Goal: Check status: Check status

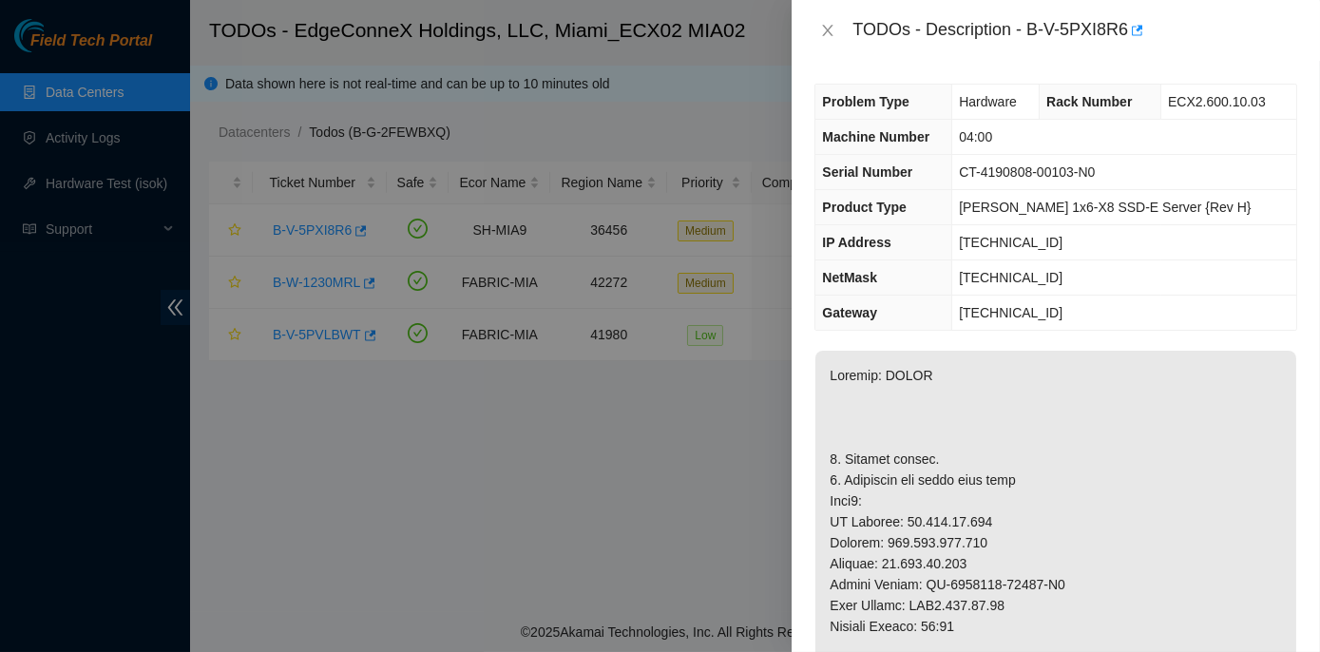
scroll to position [604, 0]
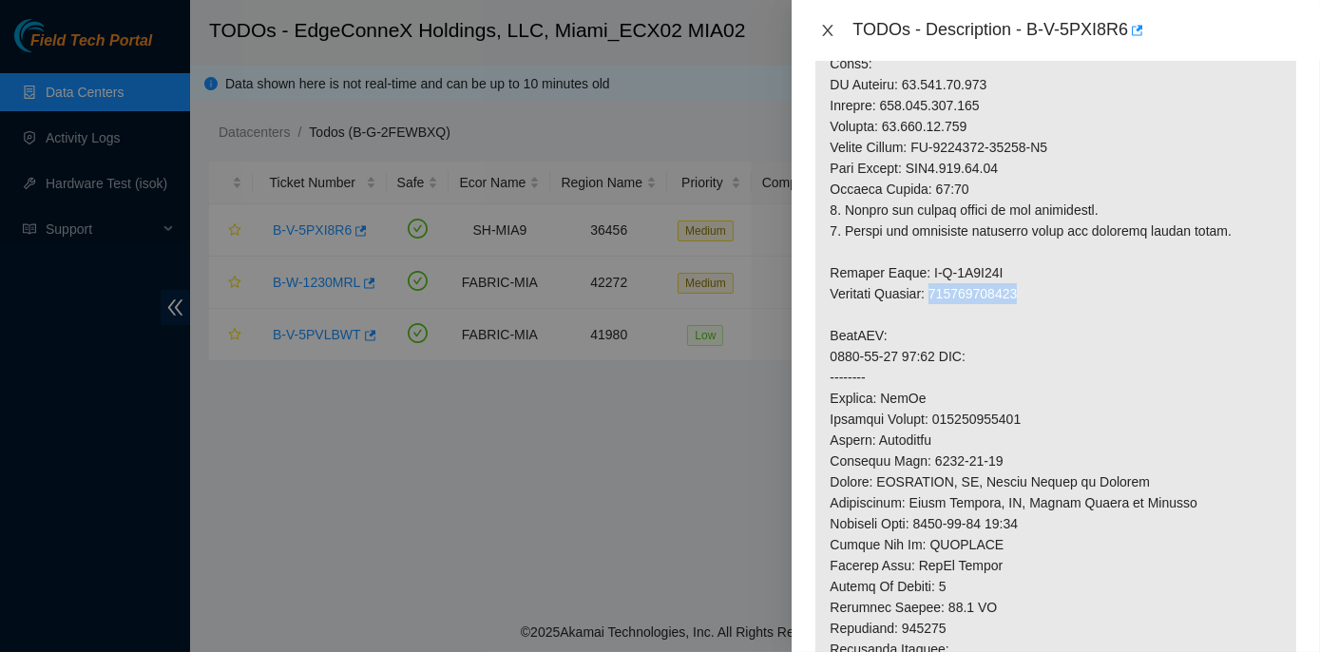
click at [826, 33] on icon "close" at bounding box center [828, 30] width 10 height 11
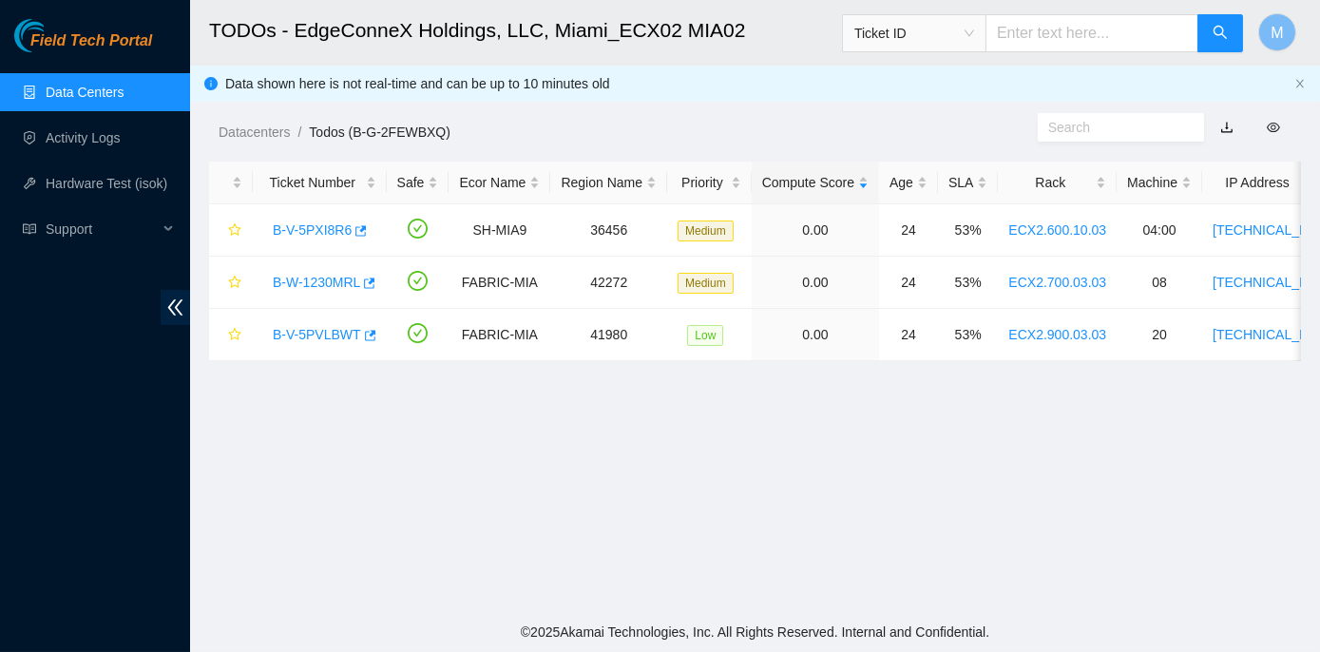
scroll to position [597, 0]
drag, startPoint x: 264, startPoint y: 228, endPoint x: 343, endPoint y: 225, distance: 78.9
click at [343, 225] on div "B-V-5PXI8R6" at bounding box center [319, 230] width 113 height 30
copy link "B-V-5PXI8R6"
drag, startPoint x: 268, startPoint y: 282, endPoint x: 356, endPoint y: 286, distance: 88.4
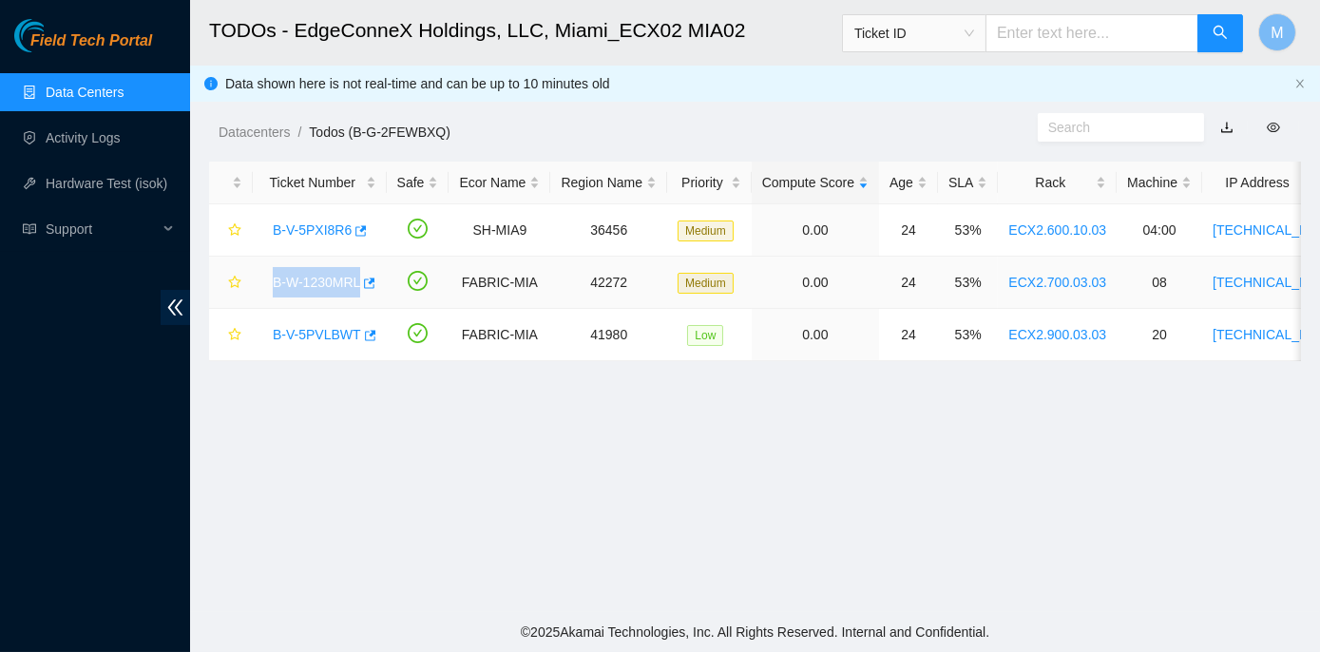
click at [356, 286] on div "B-W-1230MRL" at bounding box center [319, 282] width 113 height 30
copy link "B-W-1230MRL"
drag, startPoint x: 268, startPoint y: 333, endPoint x: 353, endPoint y: 334, distance: 85.5
click at [353, 334] on div "B-V-5PVLBWT" at bounding box center [319, 334] width 113 height 30
copy link "B-V-5PVLBWT"
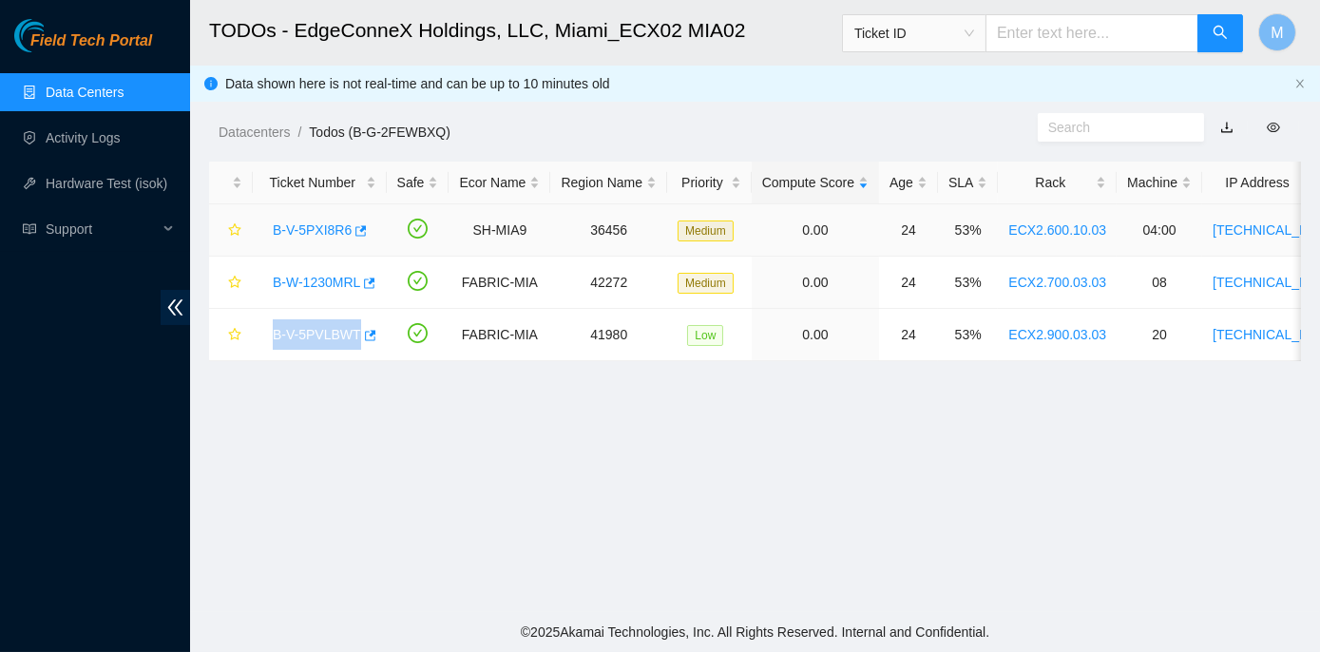
click at [330, 224] on link "B-V-5PXI8R6" at bounding box center [312, 229] width 79 height 15
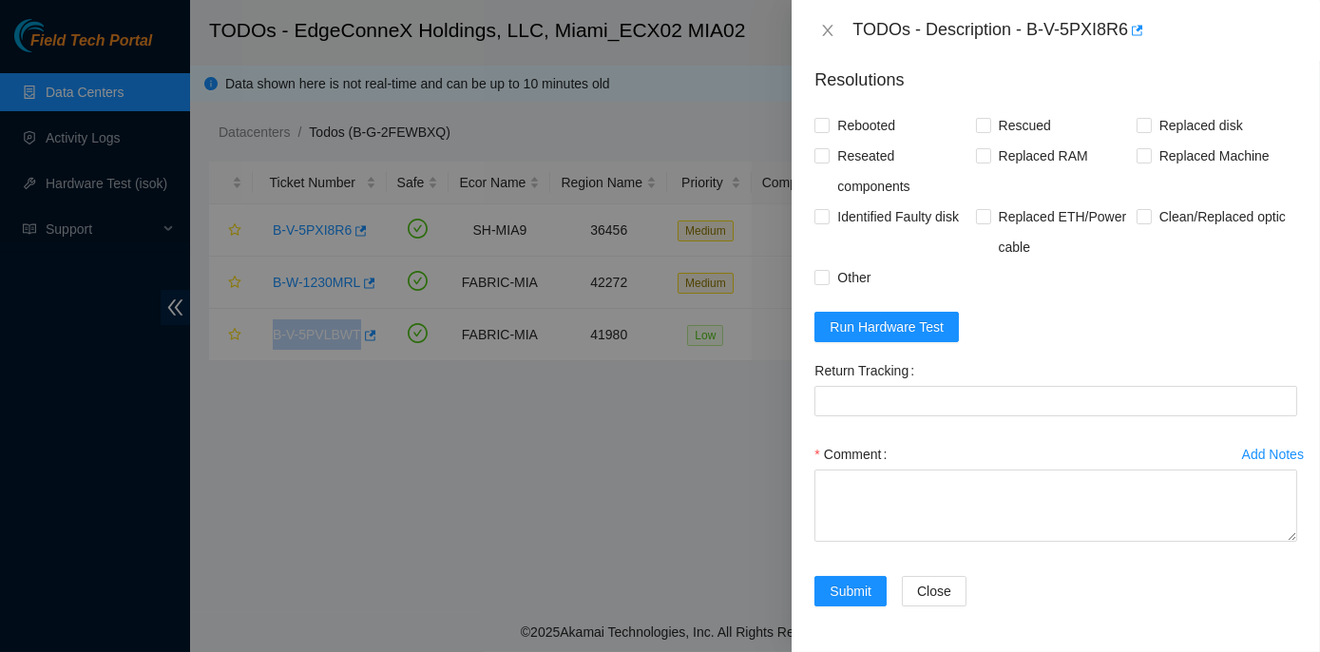
scroll to position [1636, 0]
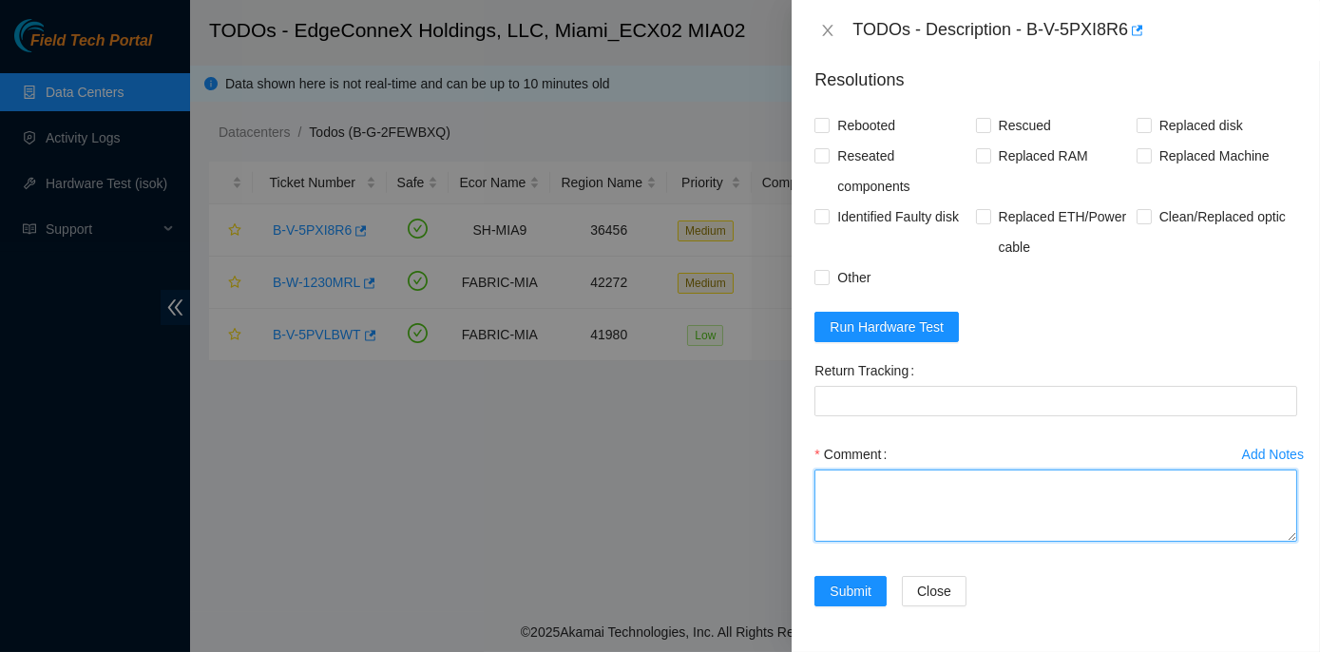
click at [865, 491] on textarea "Comment" at bounding box center [1055, 505] width 483 height 72
paste textarea "Josue Solano ↜(╰ •ω•)╯|▬▬ι═══════> へ(⚈益⚈)へ 8/18/2025 8:46 AM • Please submit re…"
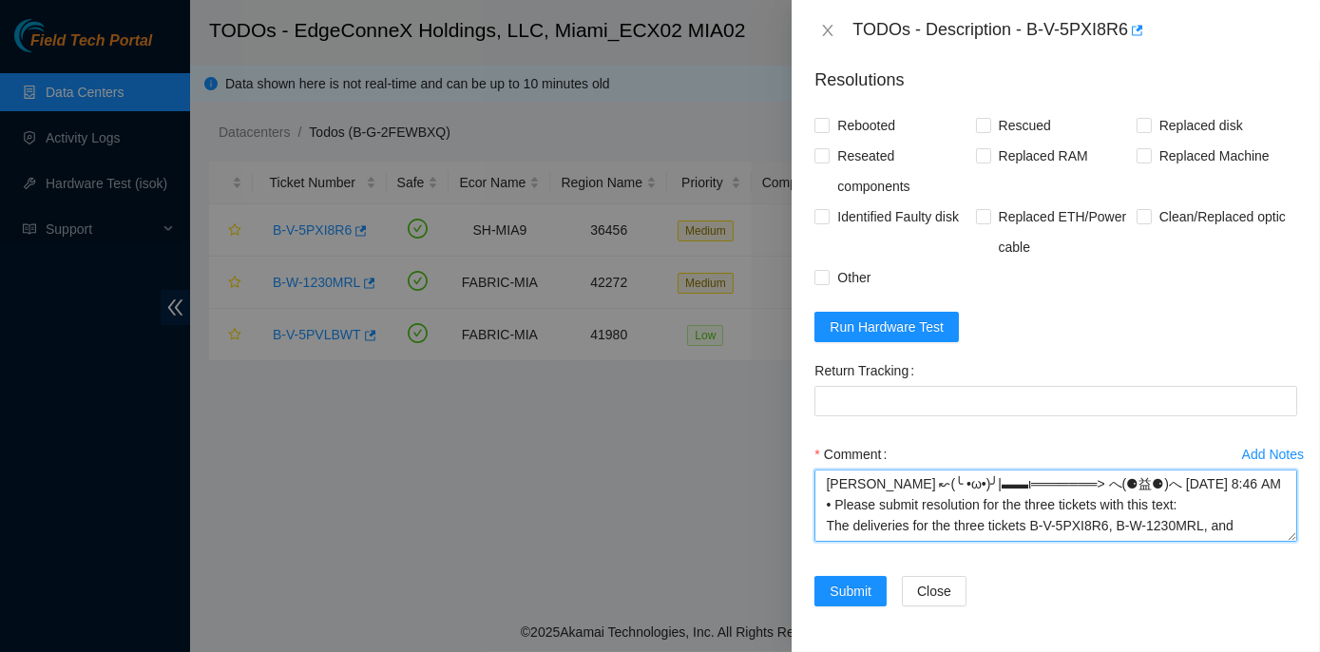
scroll to position [0, 0]
click at [825, 477] on textarea "Josue Solano ↜(╰ •ω•)╯|▬▬ι═══════> へ(⚈益⚈)へ 8/18/2025 8:46 AM • Please submit re…" at bounding box center [1055, 505] width 483 height 72
click at [846, 481] on textarea "Josue Solano ↜(╰ •ω•)╯|▬▬ι═══════> へ(⚈益⚈)へ 8/18/2025 8:46 AM • Please submit re…" at bounding box center [1055, 505] width 483 height 72
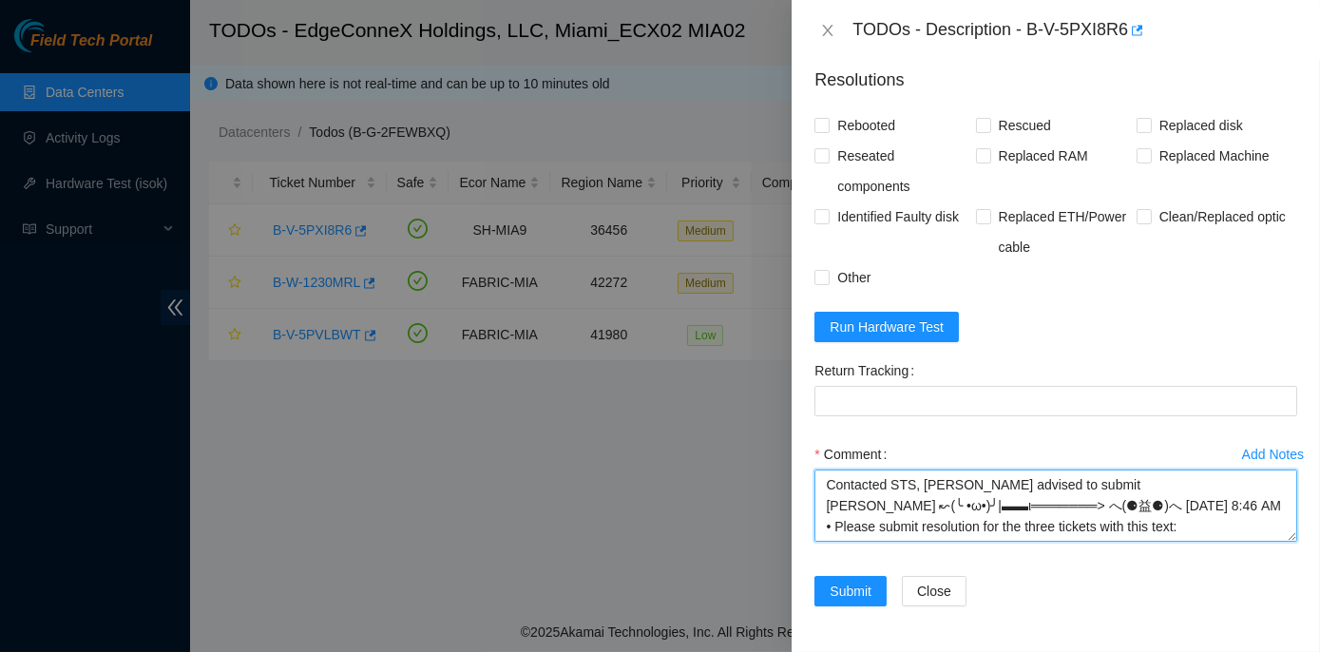
click at [1069, 481] on textarea "Contacted STS, Josue advised to submit Josue Solano ↜(╰ •ω•)╯|▬▬ι═══════> へ(⚈益⚈…" at bounding box center [1055, 505] width 483 height 72
click at [1156, 486] on textarea "Contacted STS, Josue advised to submit the resolution Josue Solano ↜(╰ •ω•)╯|▬▬…" at bounding box center [1055, 505] width 483 height 72
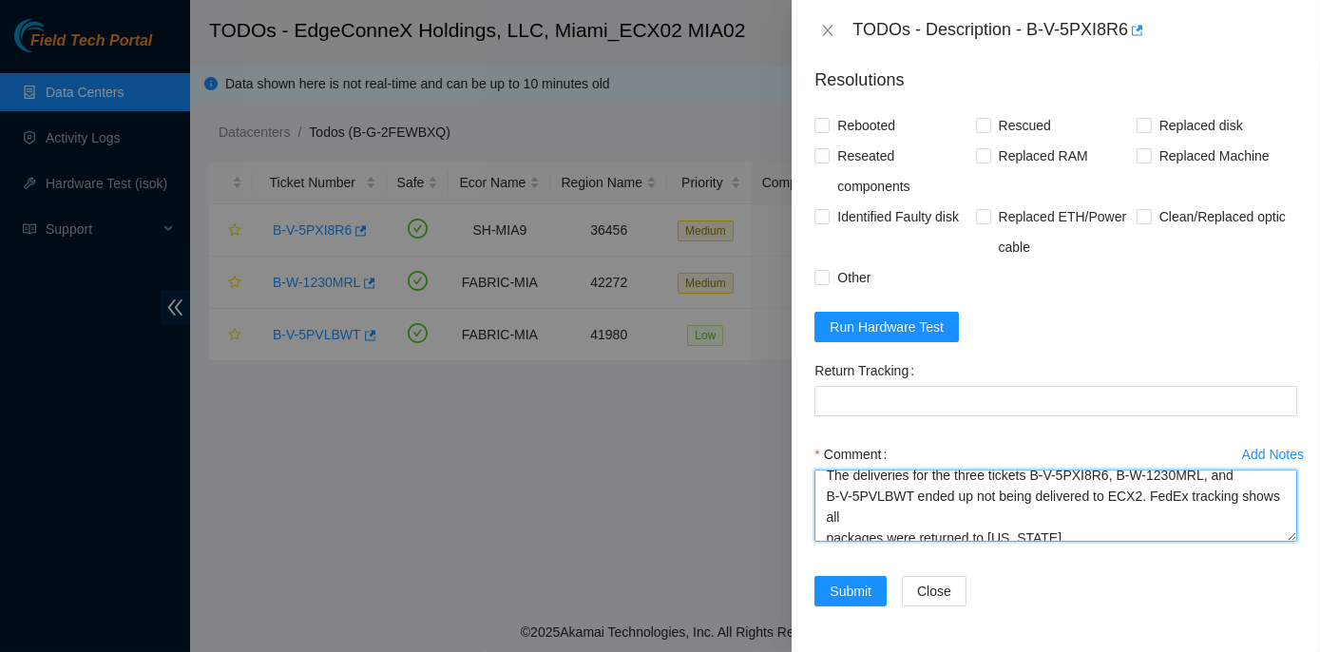
scroll to position [208, 0]
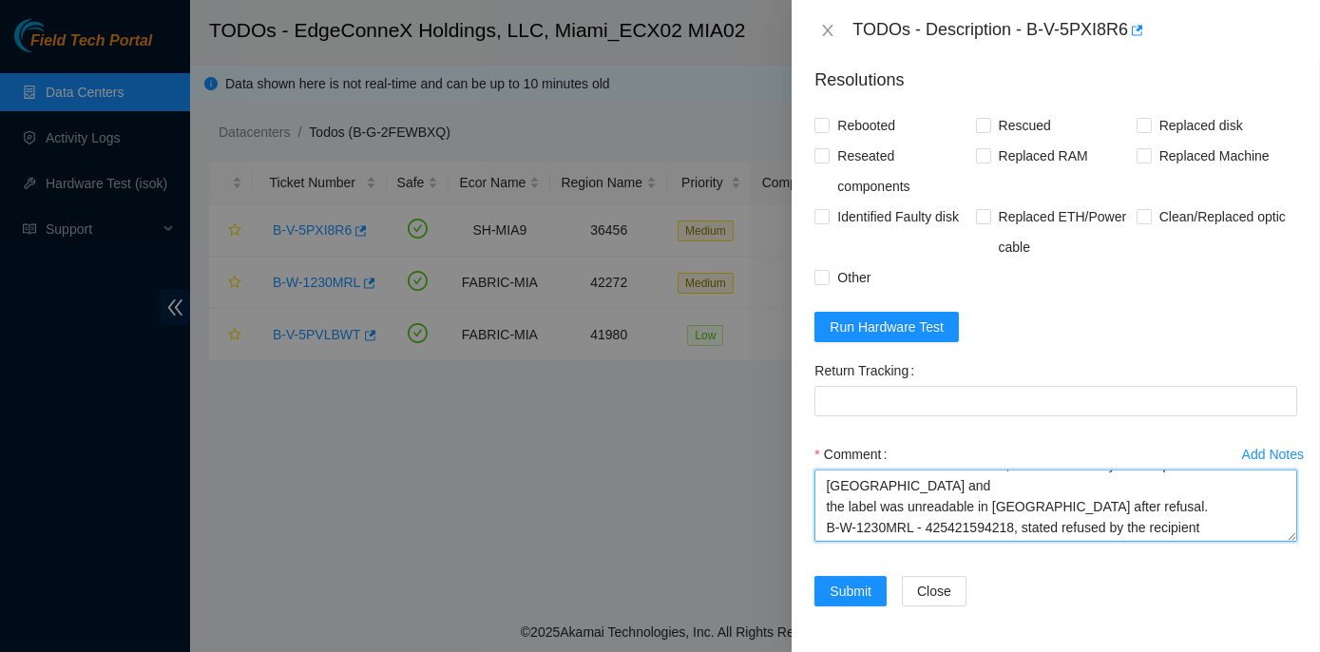
drag, startPoint x: 824, startPoint y: 482, endPoint x: 1239, endPoint y: 536, distance: 418.7
click at [1239, 536] on textarea "Contacted STS, Josue advised to submit the resolution with text below. Josue So…" at bounding box center [1055, 505] width 483 height 72
type textarea "Contacted STS, Josue advised to submit the resolution with text below. Josue So…"
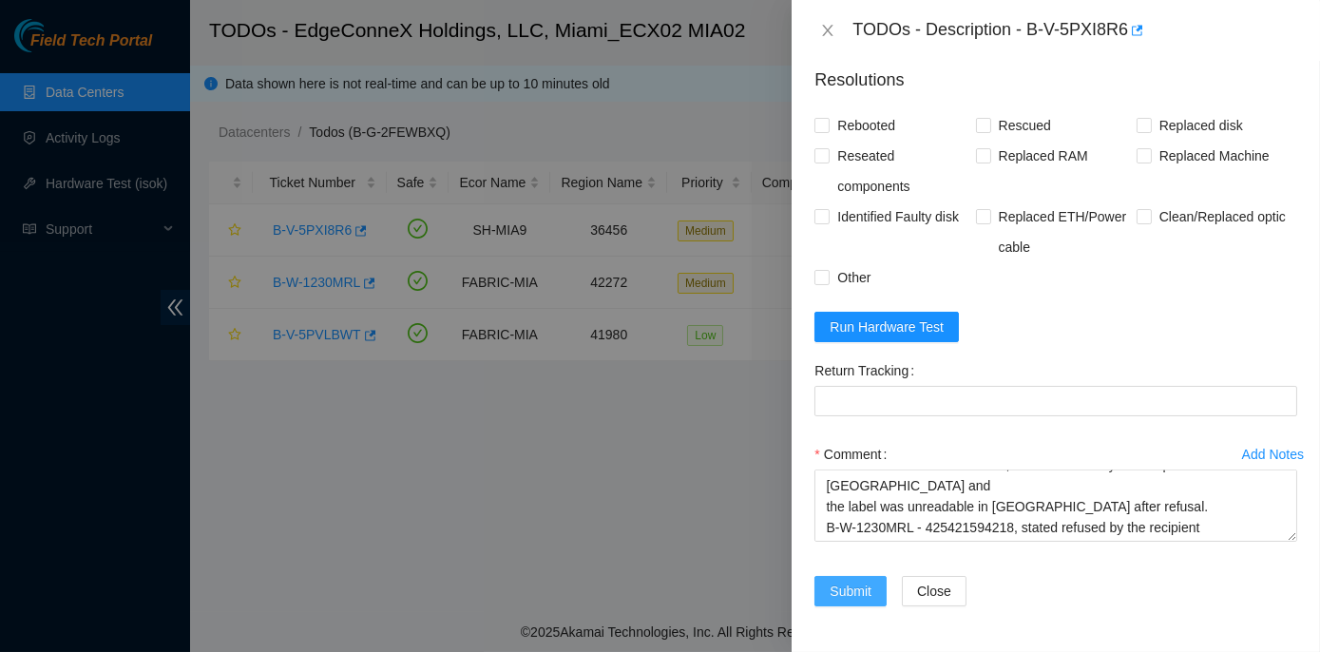
click at [866, 587] on span "Submit" at bounding box center [850, 590] width 42 height 21
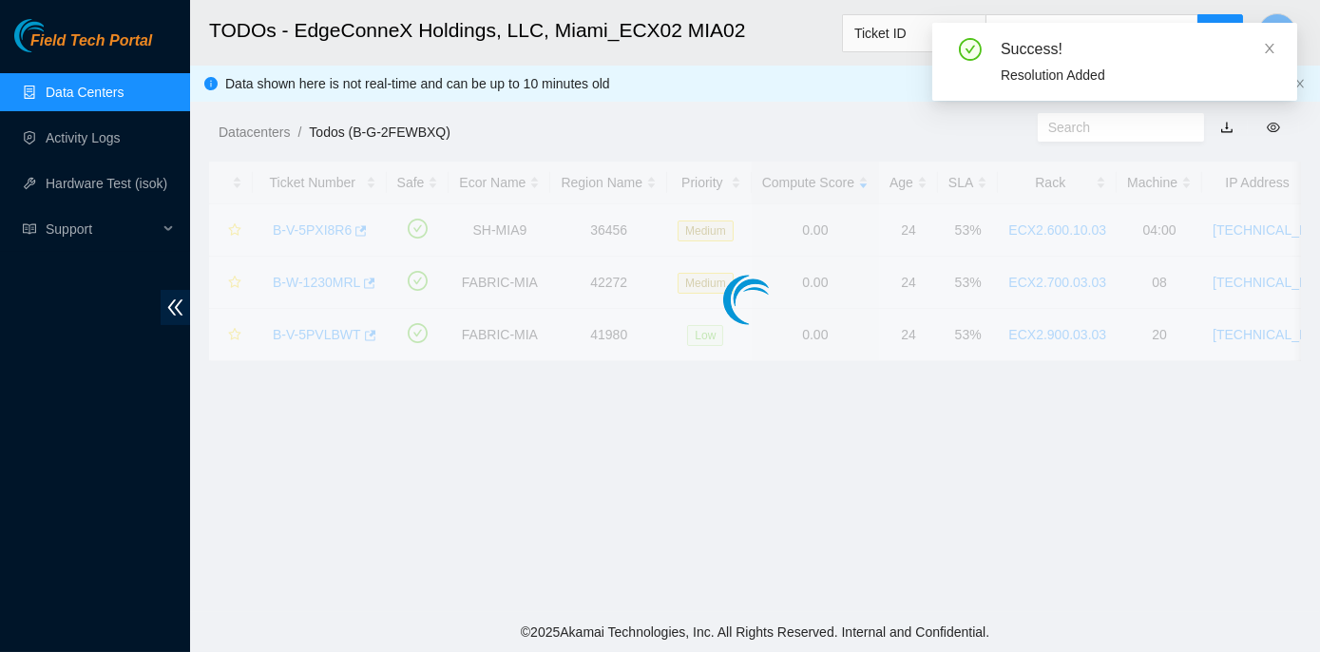
scroll to position [507, 0]
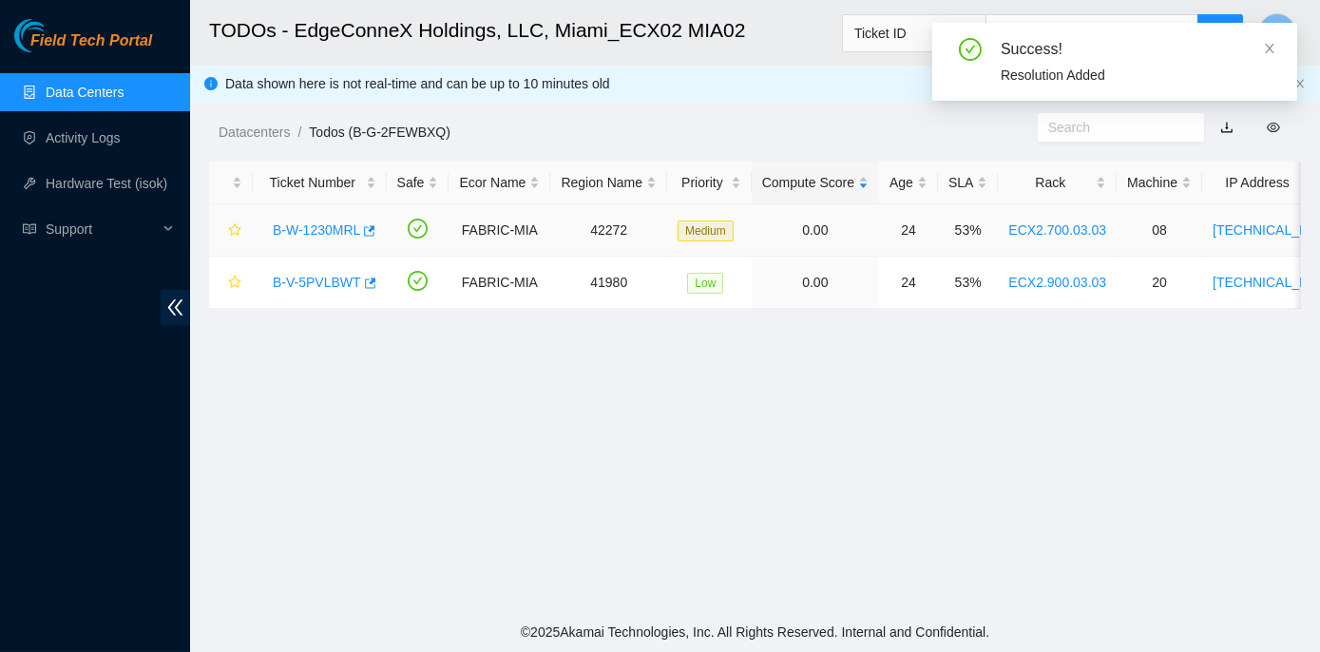
click at [330, 228] on link "B-W-1230MRL" at bounding box center [316, 229] width 87 height 15
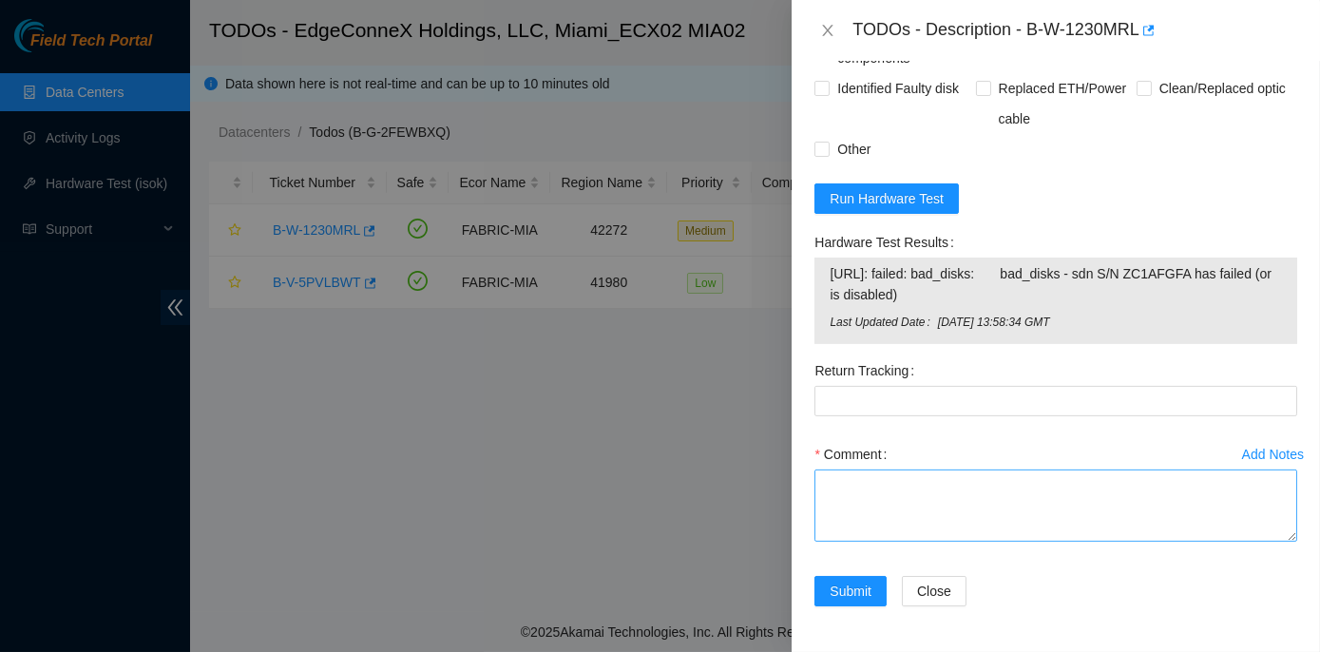
scroll to position [1569, 0]
click at [844, 479] on textarea "Comment" at bounding box center [1055, 505] width 483 height 72
paste textarea "Contacted STS, Josue advised to submit the resolution with text below. Josue So…"
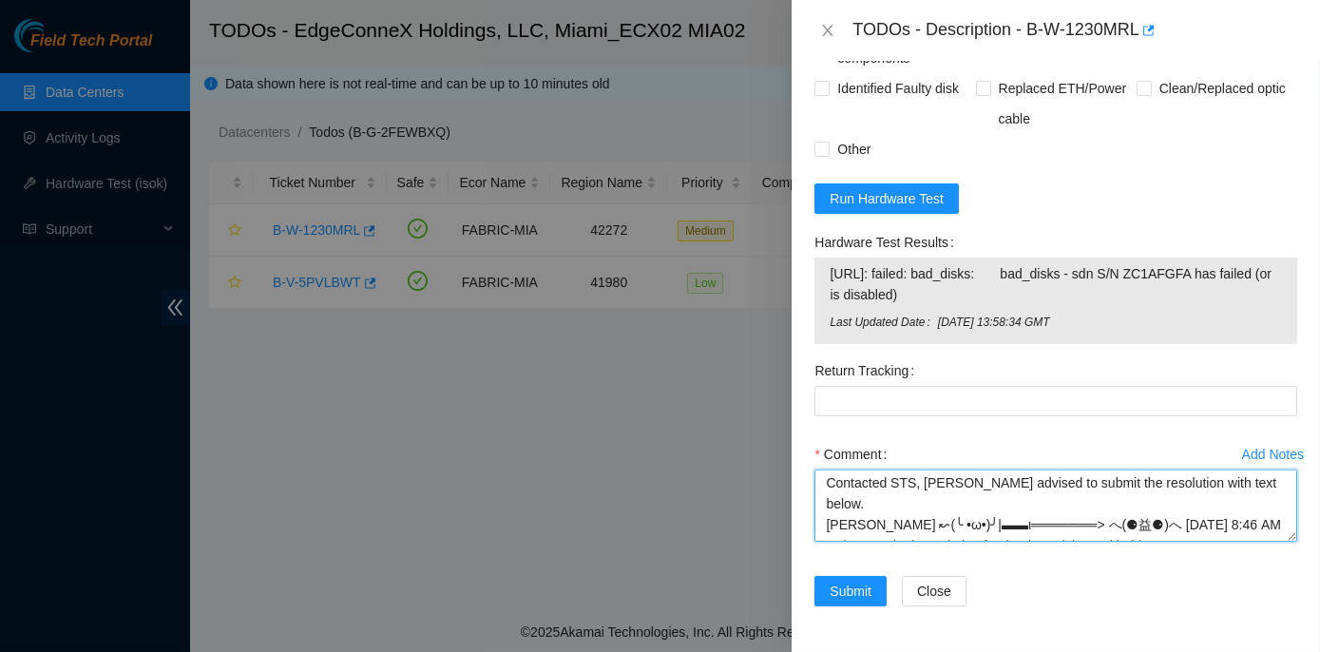
scroll to position [0, 0]
type textarea "Contacted STS, Josue advised to submit the resolution with text below. Josue So…"
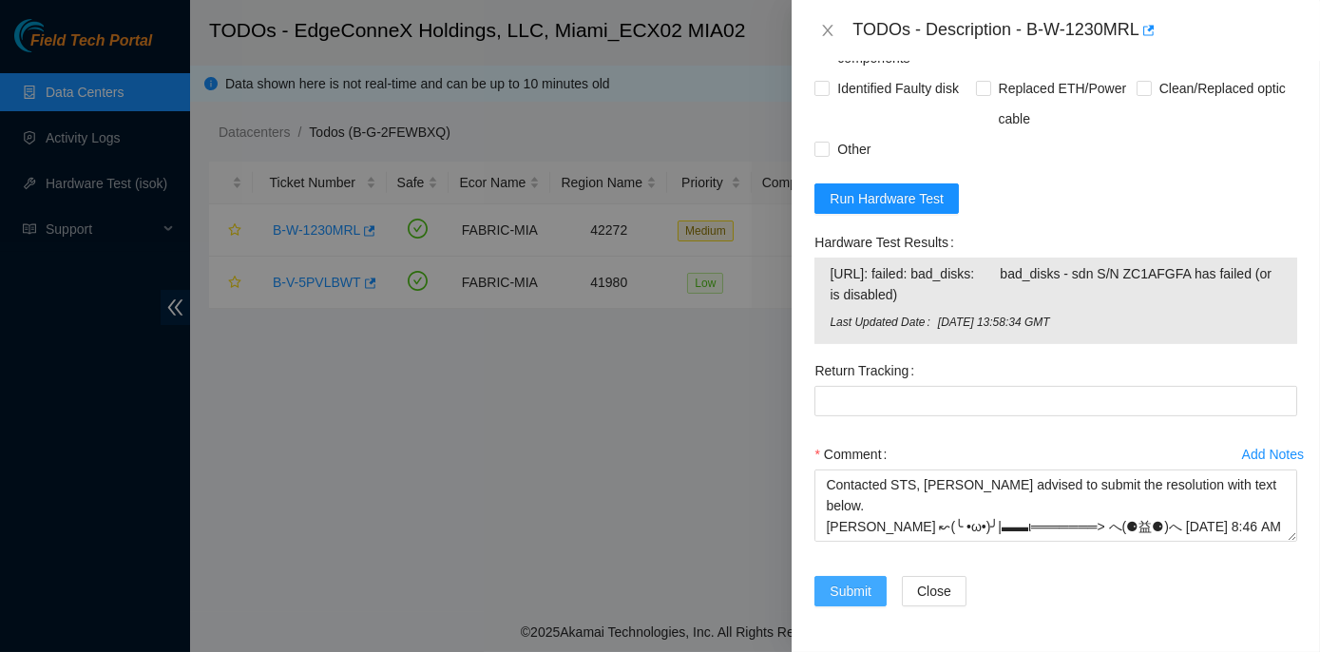
click at [846, 590] on span "Submit" at bounding box center [850, 590] width 42 height 21
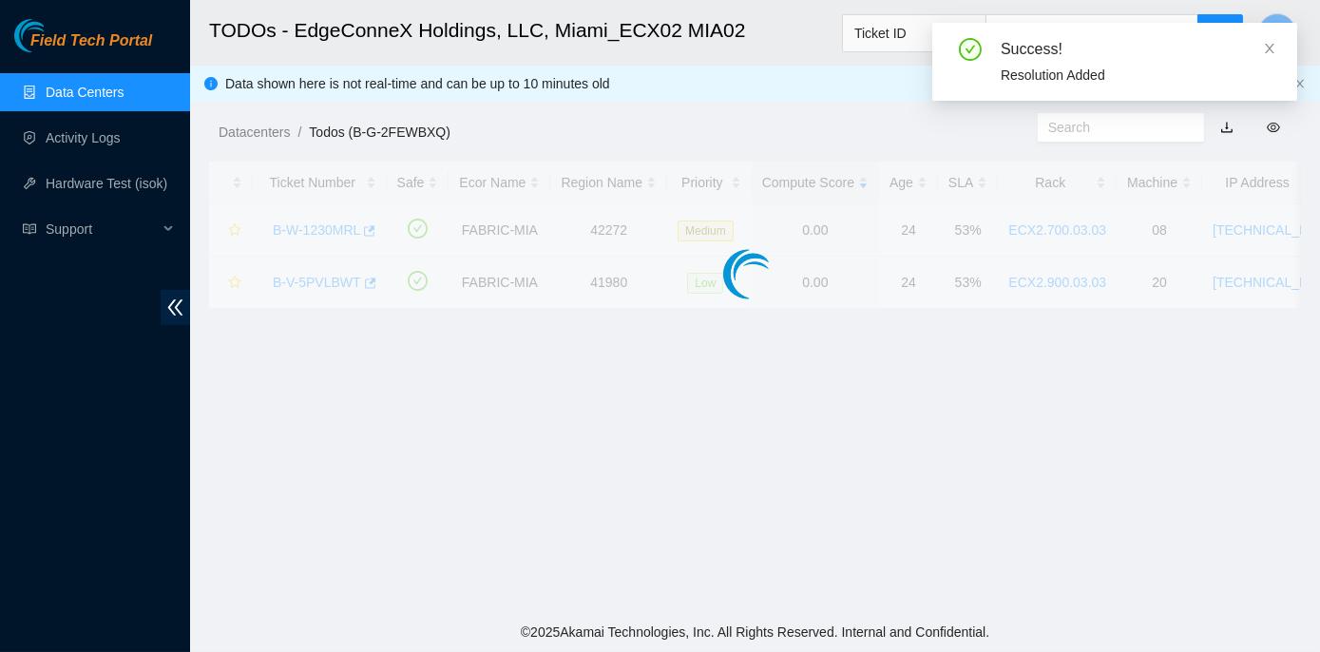
scroll to position [529, 0]
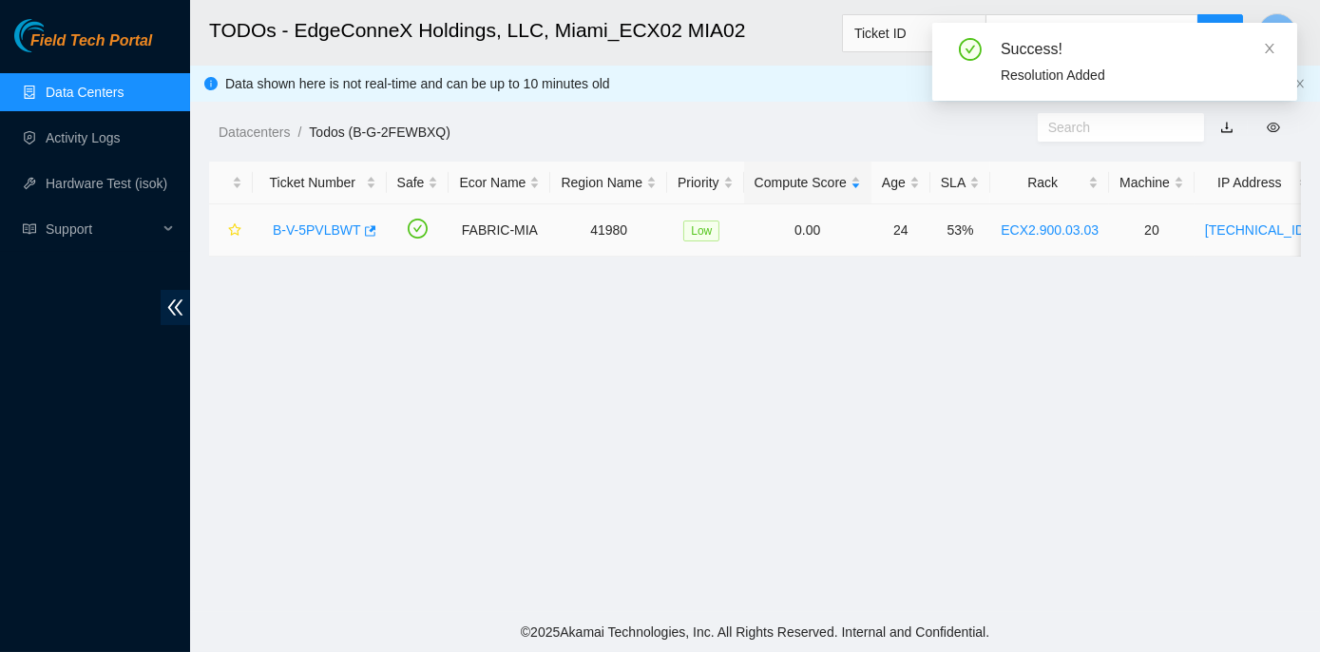
click at [314, 226] on link "B-V-5PVLBWT" at bounding box center [317, 229] width 88 height 15
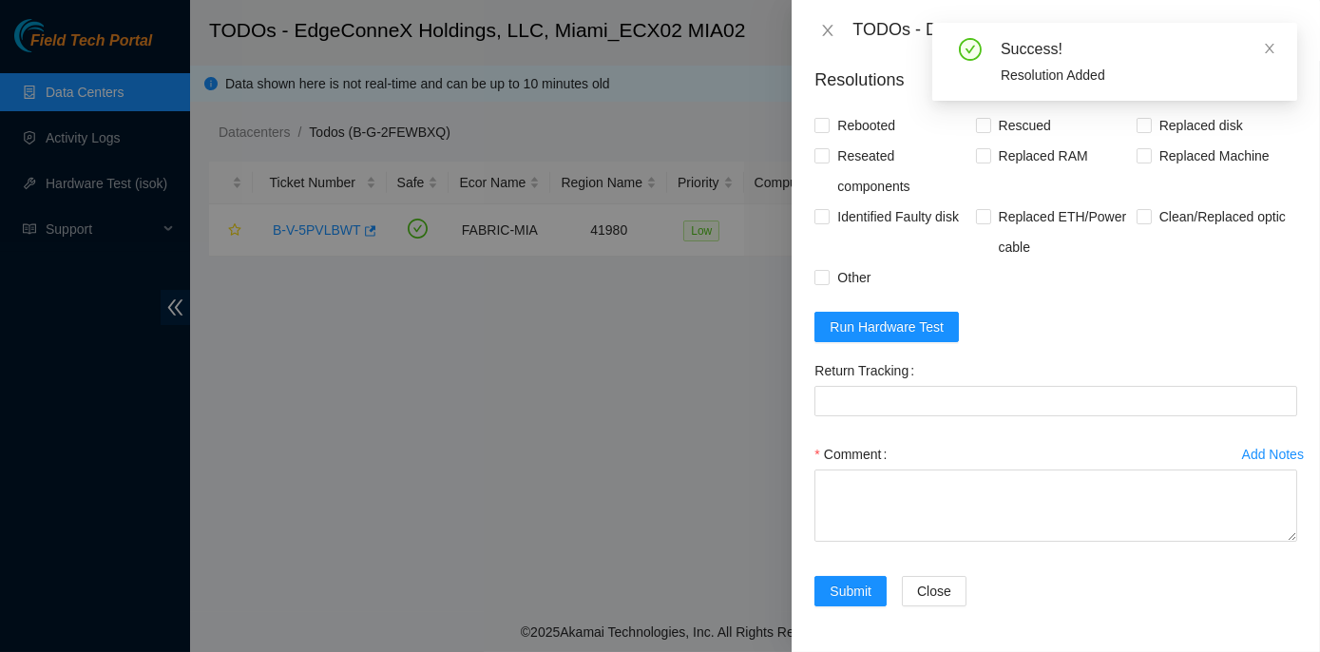
scroll to position [1925, 0]
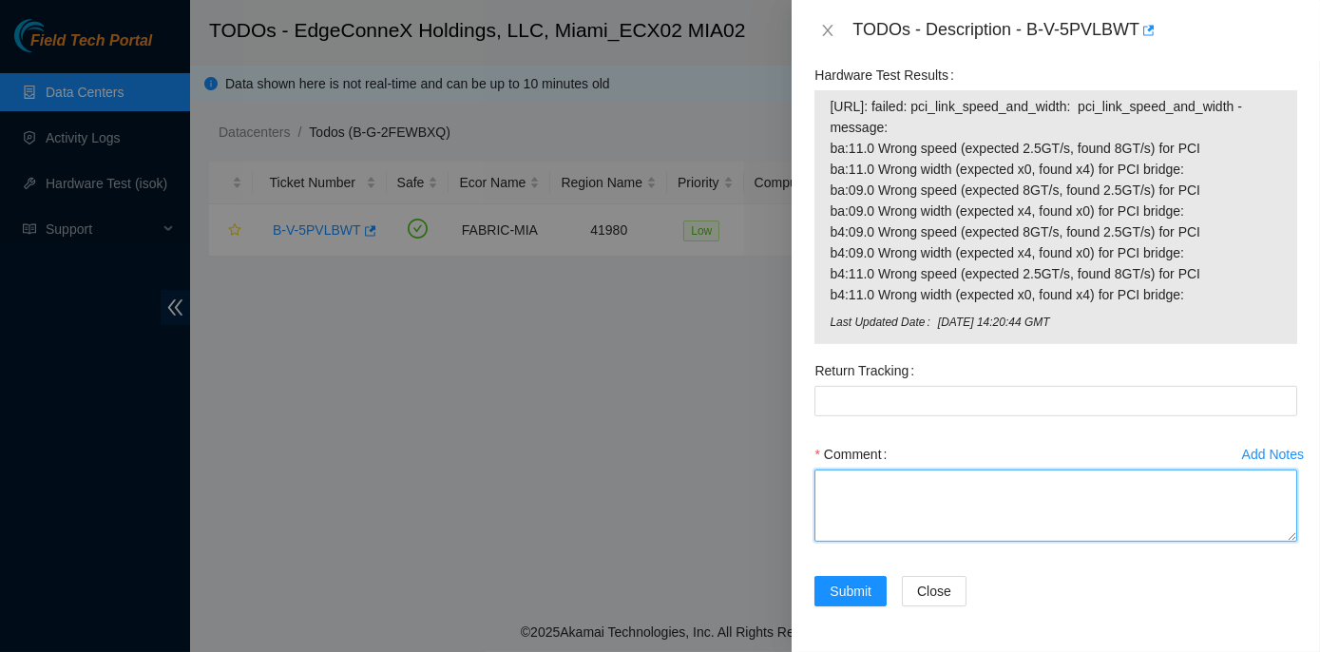
click at [846, 492] on textarea "Comment" at bounding box center [1055, 505] width 483 height 72
paste textarea "Contacted STS, Josue advised to submit the resolution with text below. Josue So…"
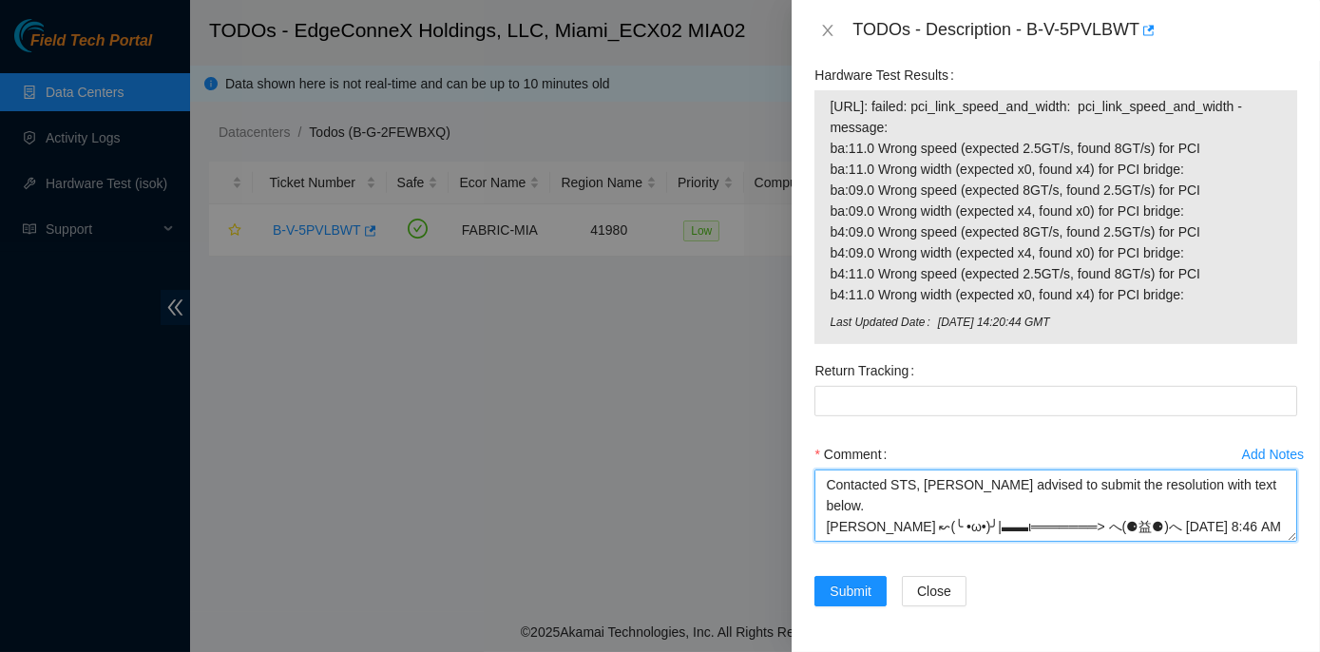
scroll to position [203, 0]
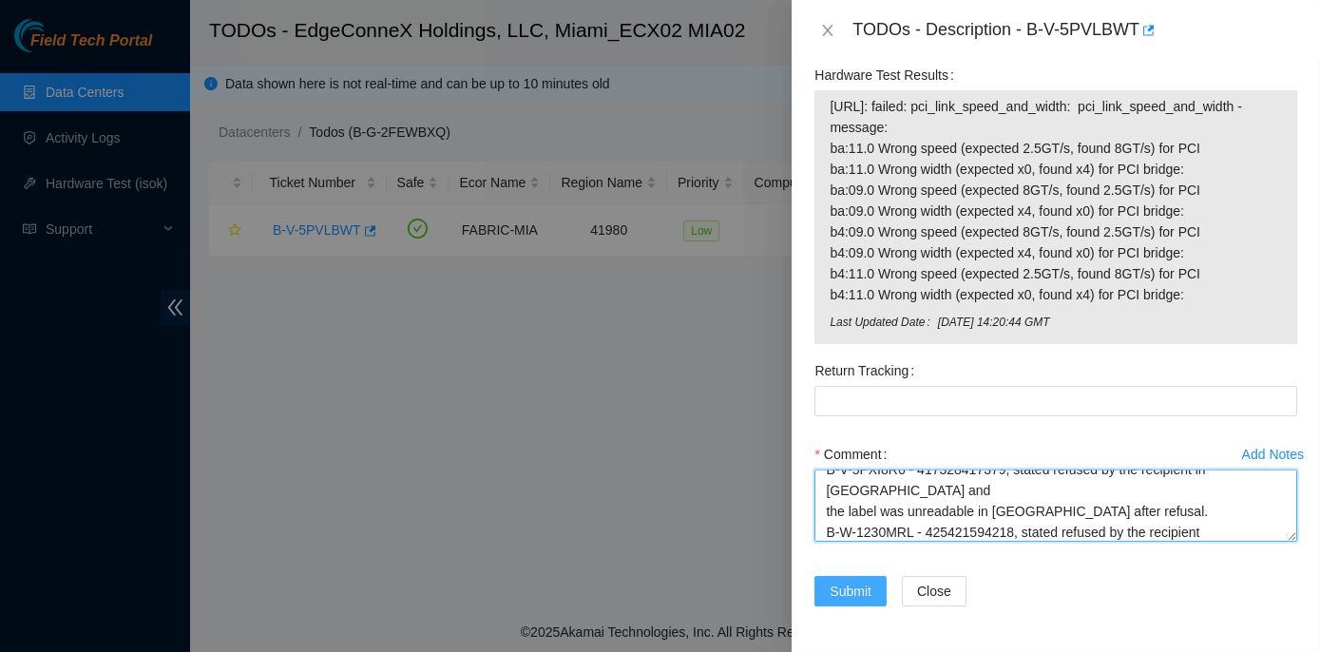
type textarea "Contacted STS, Josue advised to submit the resolution with text below. Josue So…"
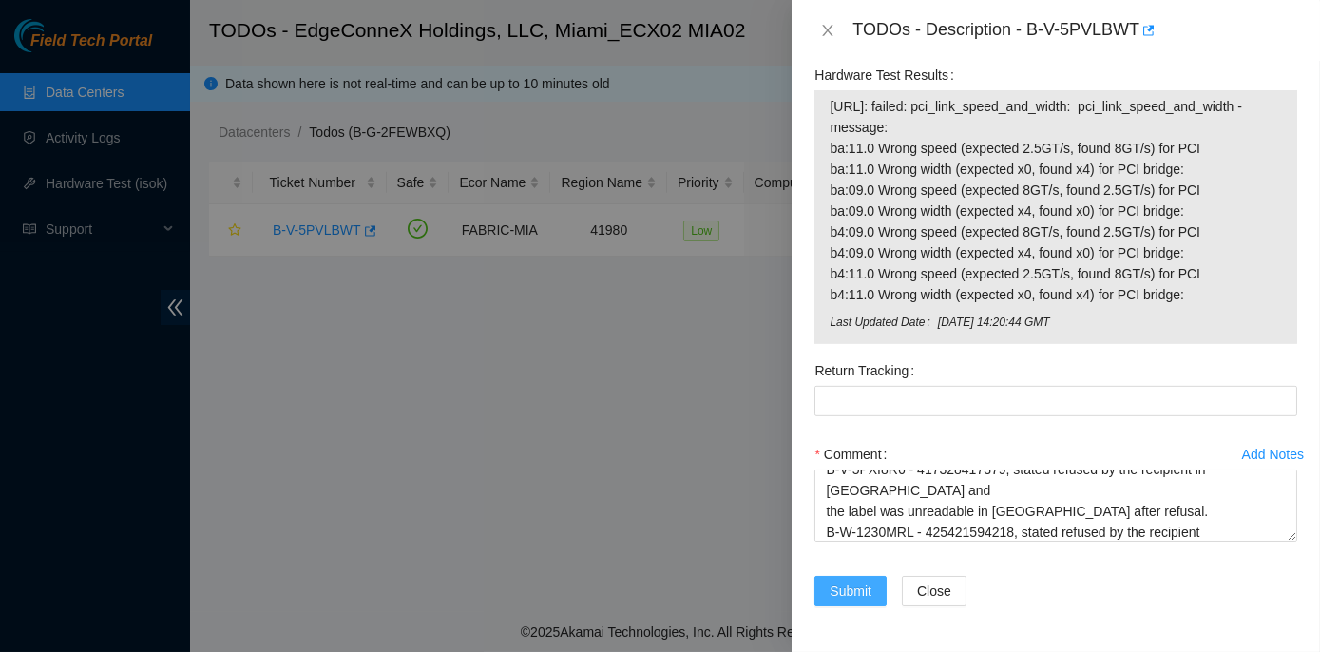
click at [856, 593] on span "Submit" at bounding box center [850, 590] width 42 height 21
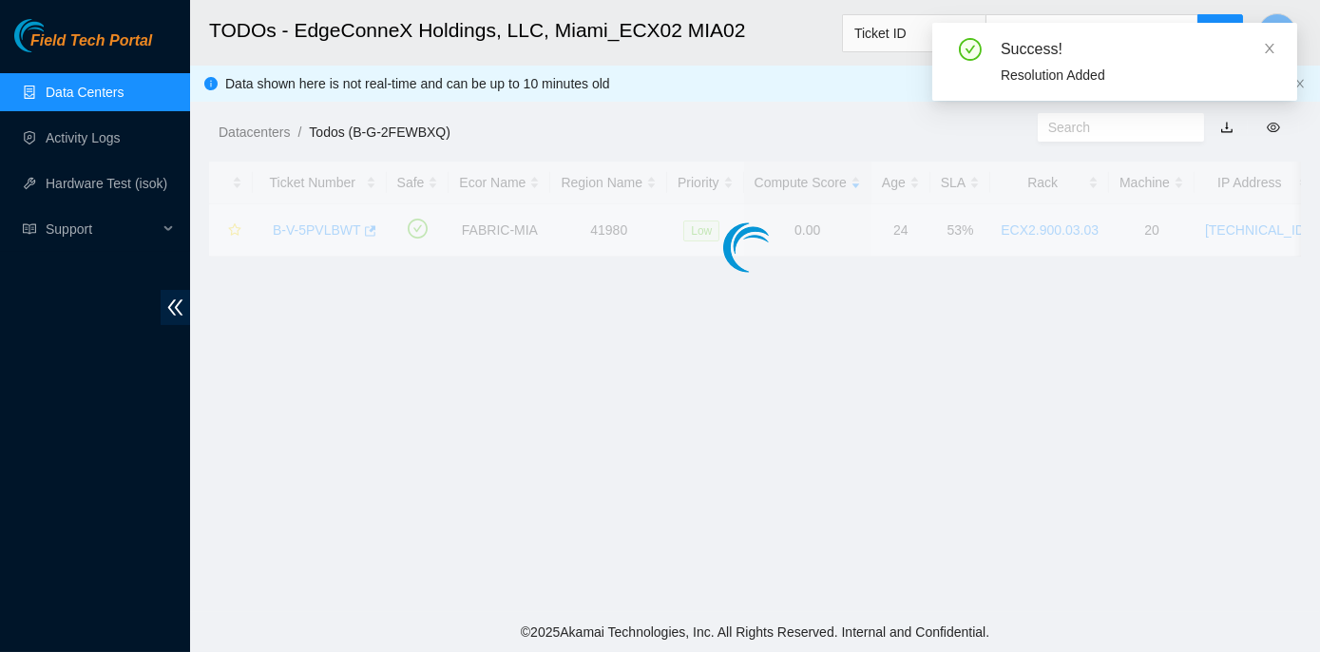
scroll to position [529, 0]
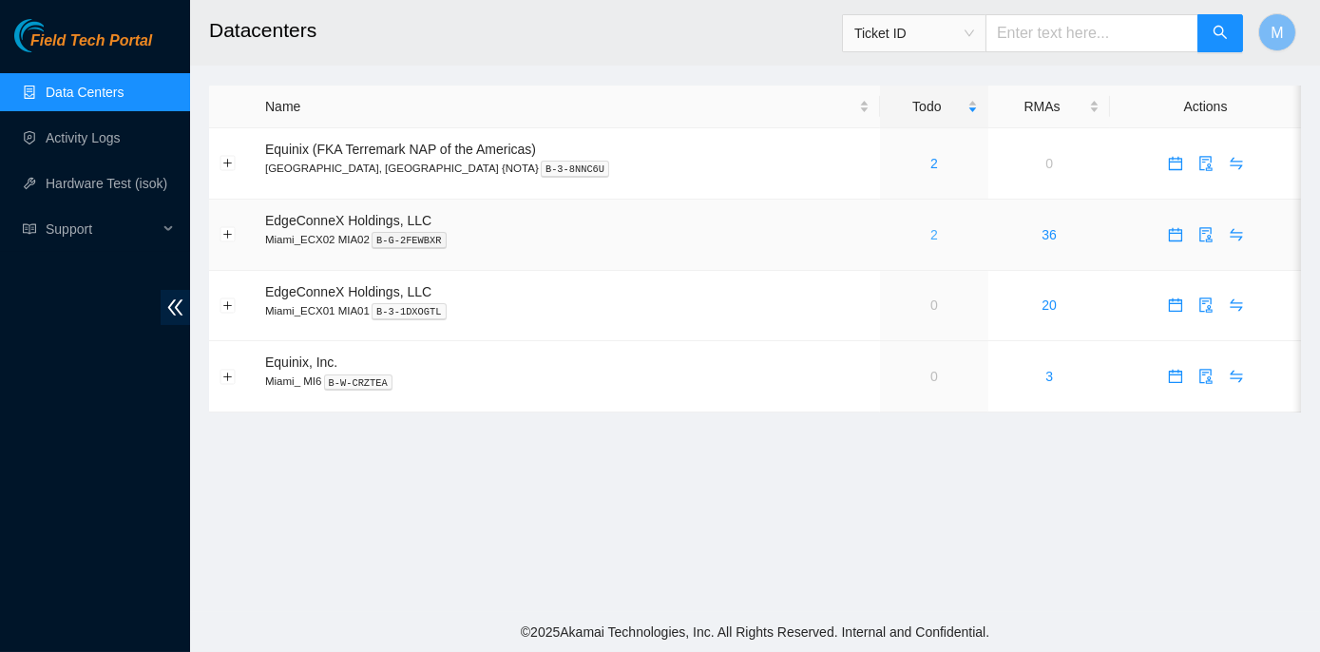
click at [930, 236] on link "2" at bounding box center [934, 234] width 8 height 15
click at [930, 160] on link "2" at bounding box center [934, 163] width 8 height 15
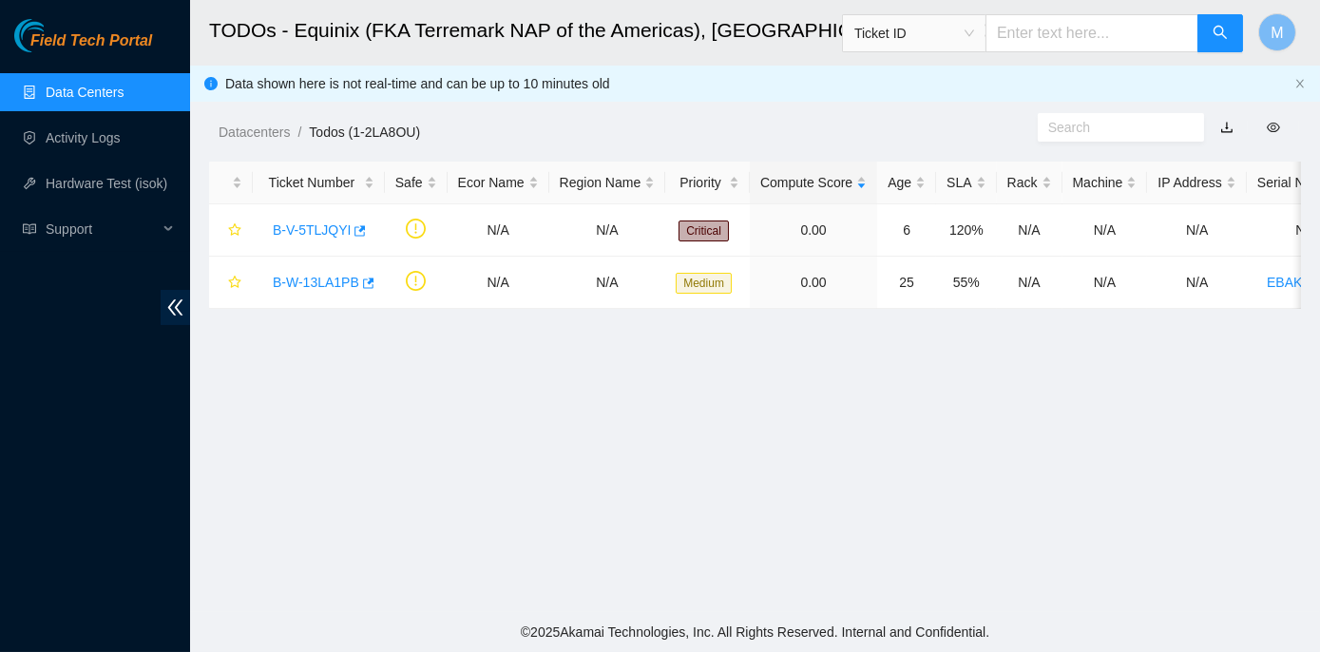
click at [67, 86] on link "Data Centers" at bounding box center [85, 92] width 78 height 15
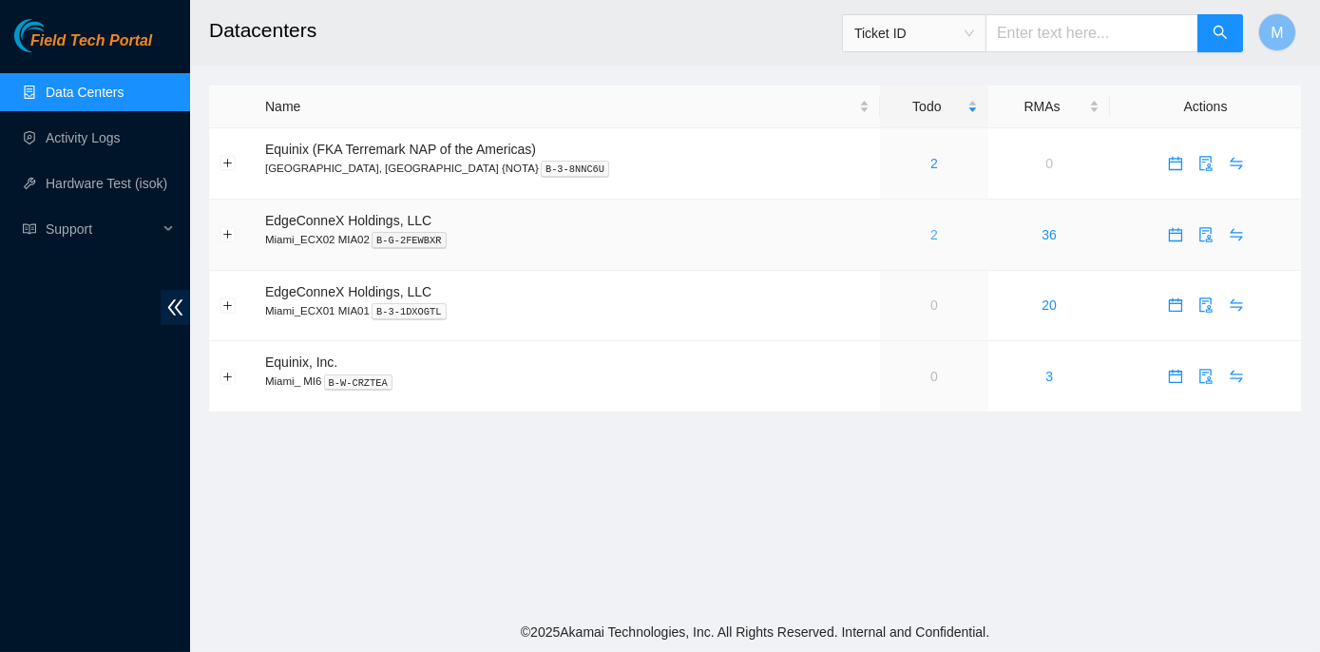
click at [930, 234] on link "2" at bounding box center [934, 234] width 8 height 15
click at [974, 29] on span "Ticket ID" at bounding box center [914, 33] width 120 height 29
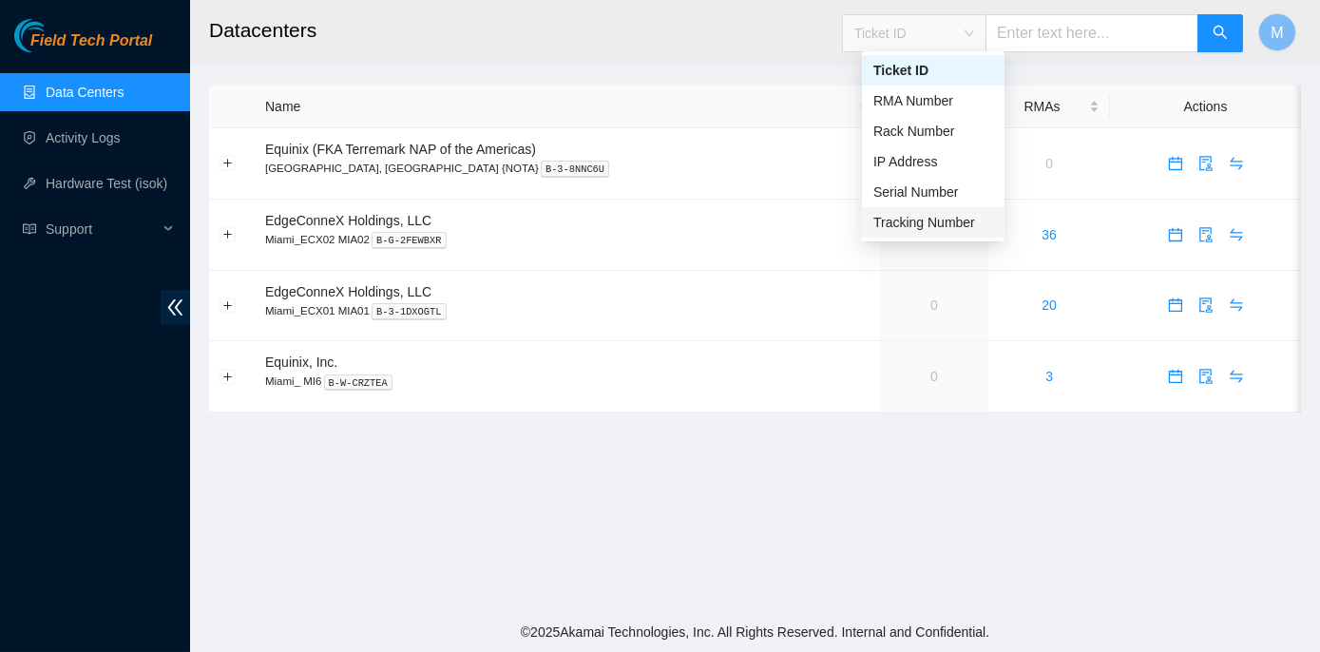
click at [943, 218] on div "Tracking Number" at bounding box center [933, 222] width 120 height 21
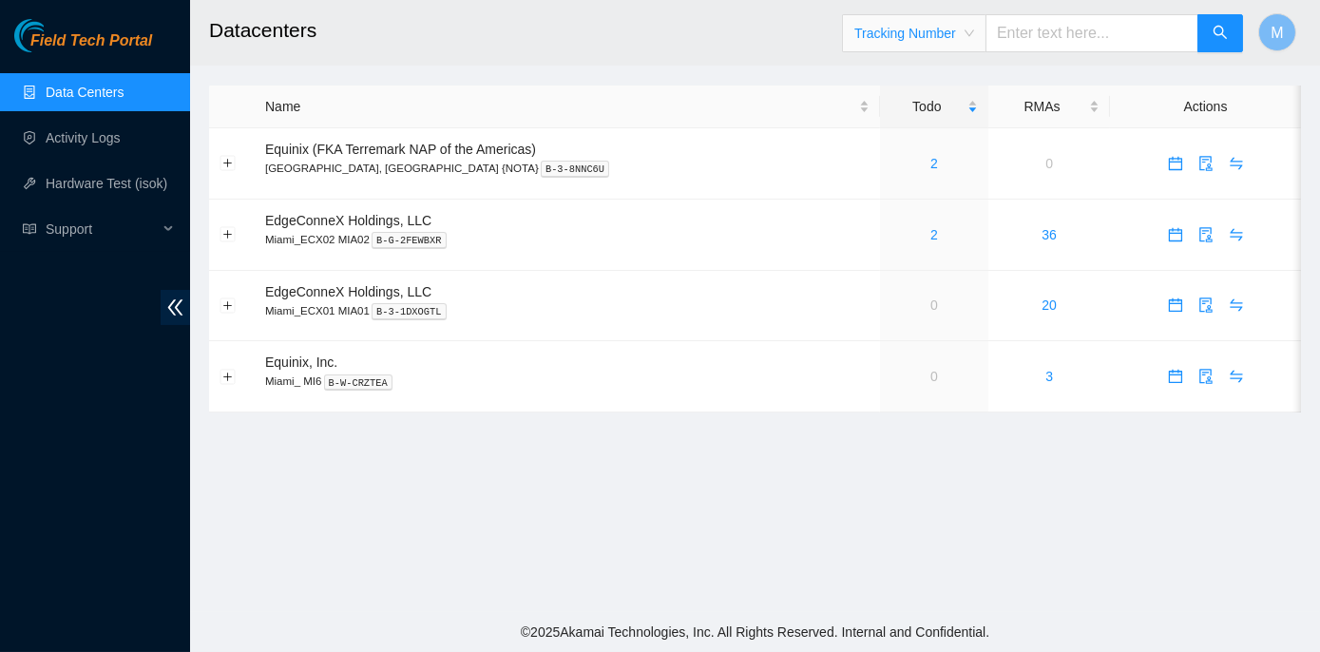
click at [1036, 29] on input "text" at bounding box center [1091, 33] width 213 height 38
paste input "463470035637"
type input "463470035637"
click at [1212, 29] on icon "search" at bounding box center [1219, 32] width 15 height 15
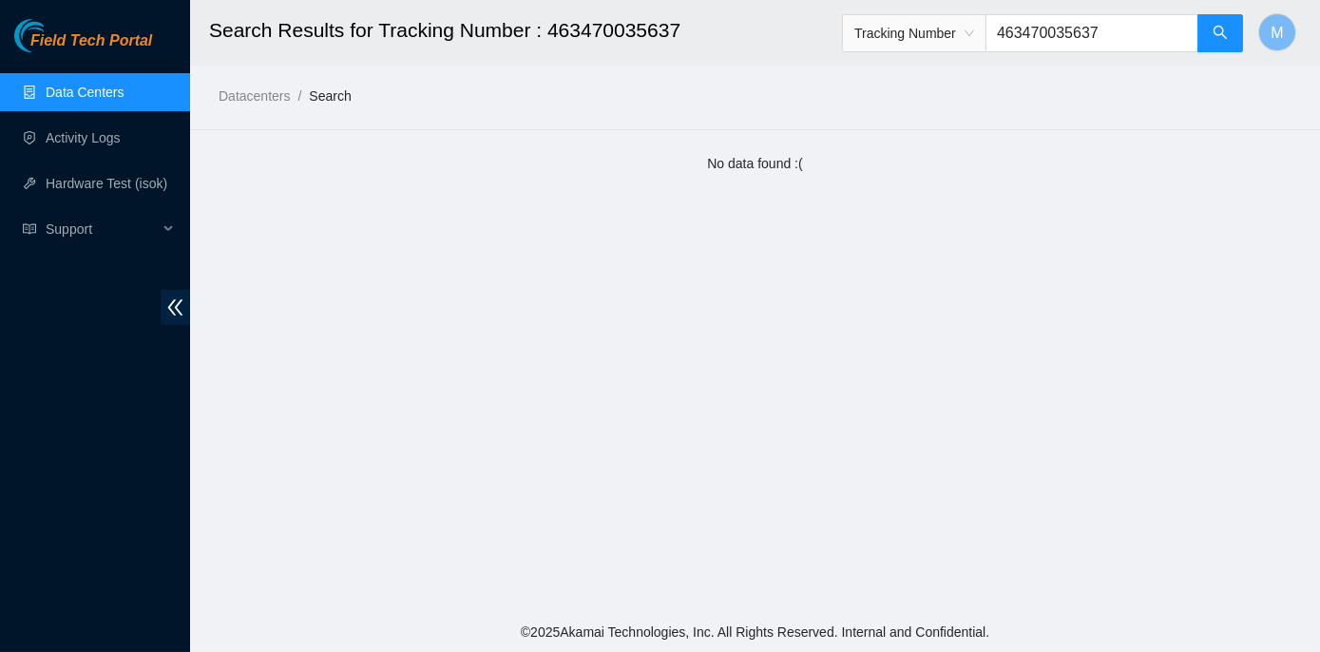
click at [1120, 32] on input "463470035637" at bounding box center [1091, 33] width 213 height 38
type input "463470035648"
click at [1228, 29] on button "button" at bounding box center [1220, 33] width 46 height 38
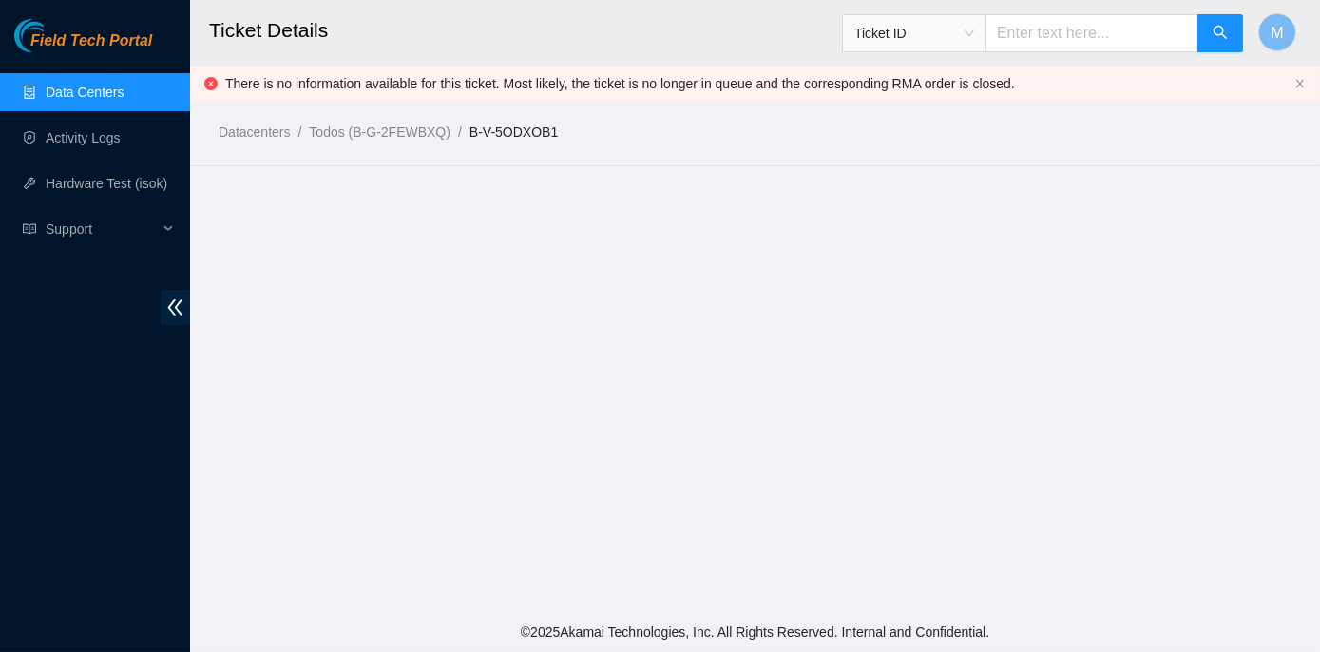
click at [1031, 26] on input "text" at bounding box center [1091, 33] width 213 height 38
type input "463470035648"
click at [1224, 19] on button "button" at bounding box center [1220, 33] width 46 height 38
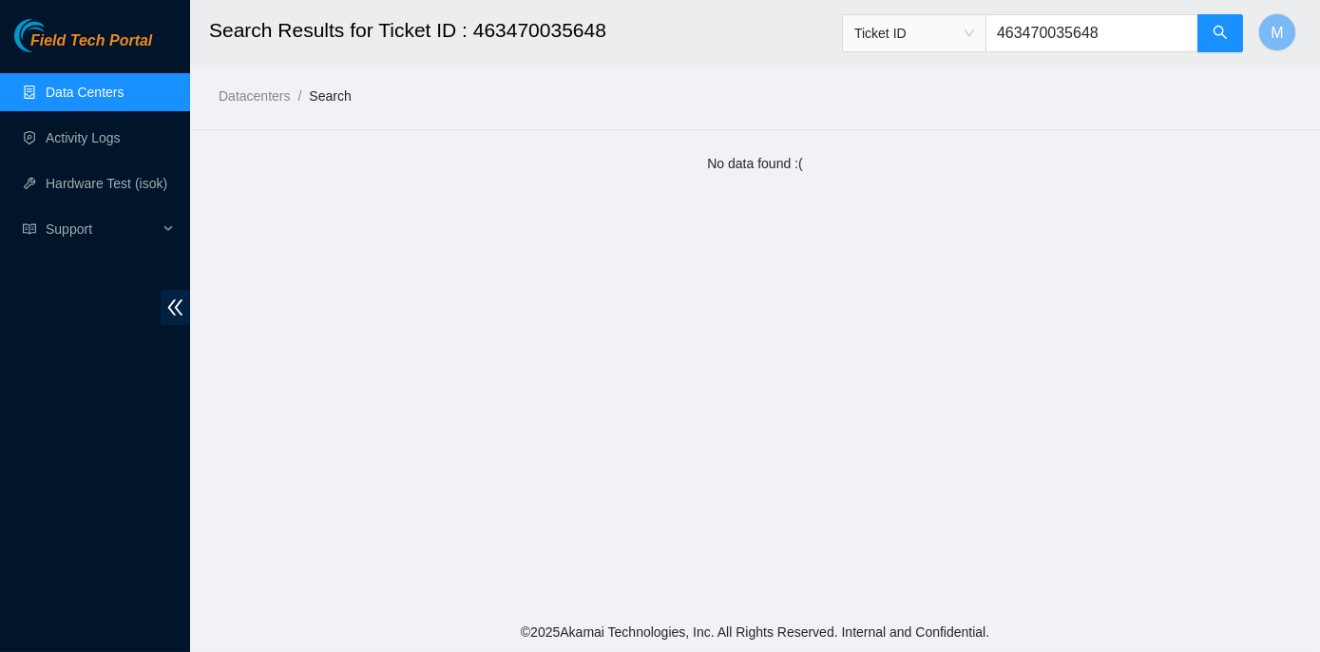
click at [1139, 34] on input "463470035648" at bounding box center [1091, 33] width 213 height 38
click at [974, 33] on span "Ticket ID" at bounding box center [914, 33] width 120 height 29
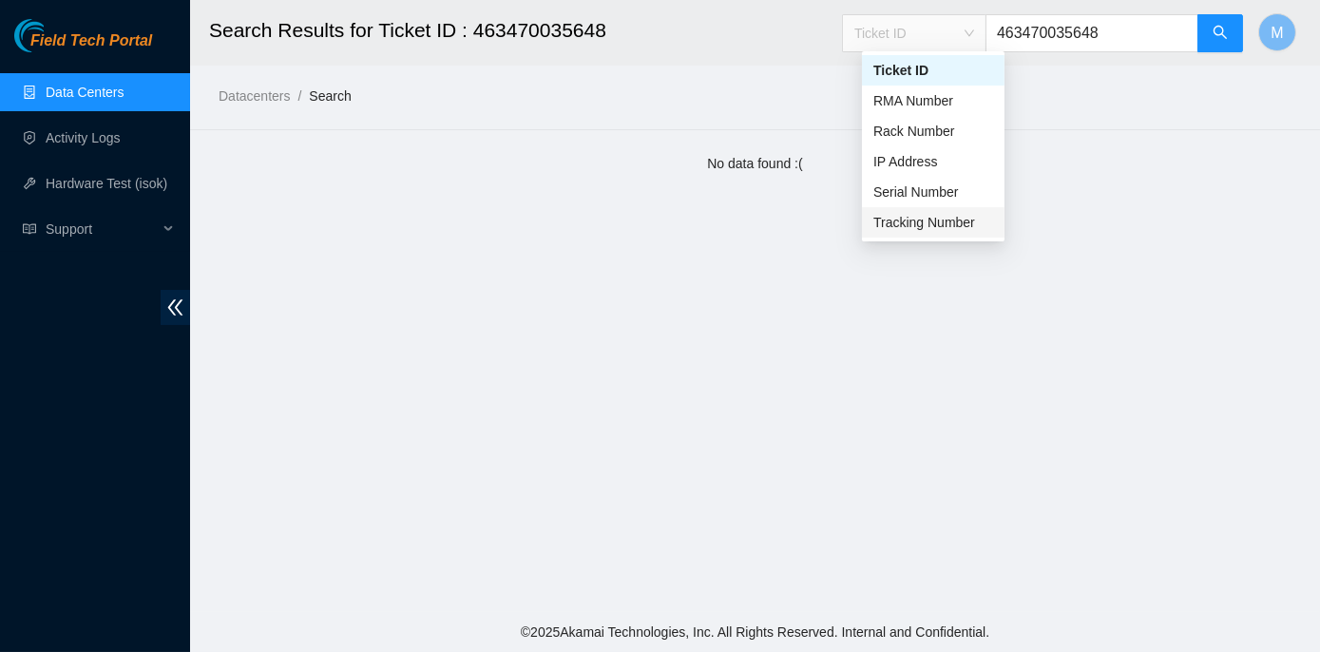
click at [970, 226] on div "Tracking Number" at bounding box center [933, 222] width 120 height 21
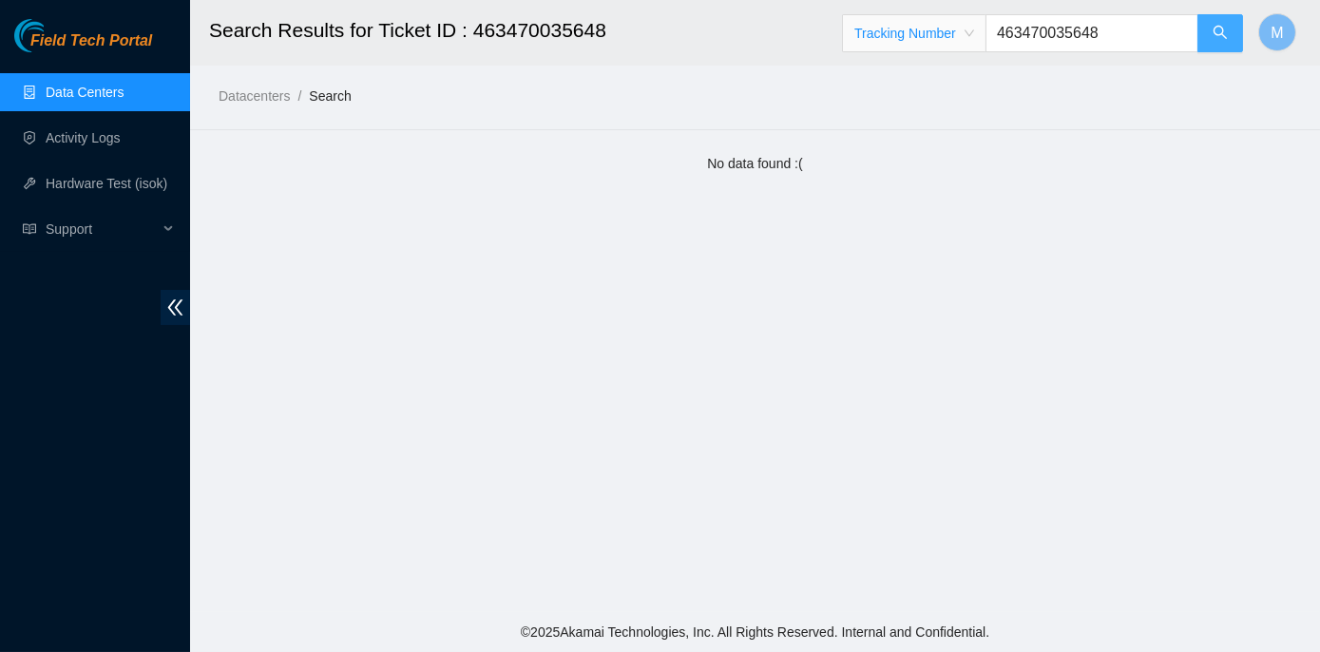
click at [1213, 29] on icon "search" at bounding box center [1219, 32] width 15 height 15
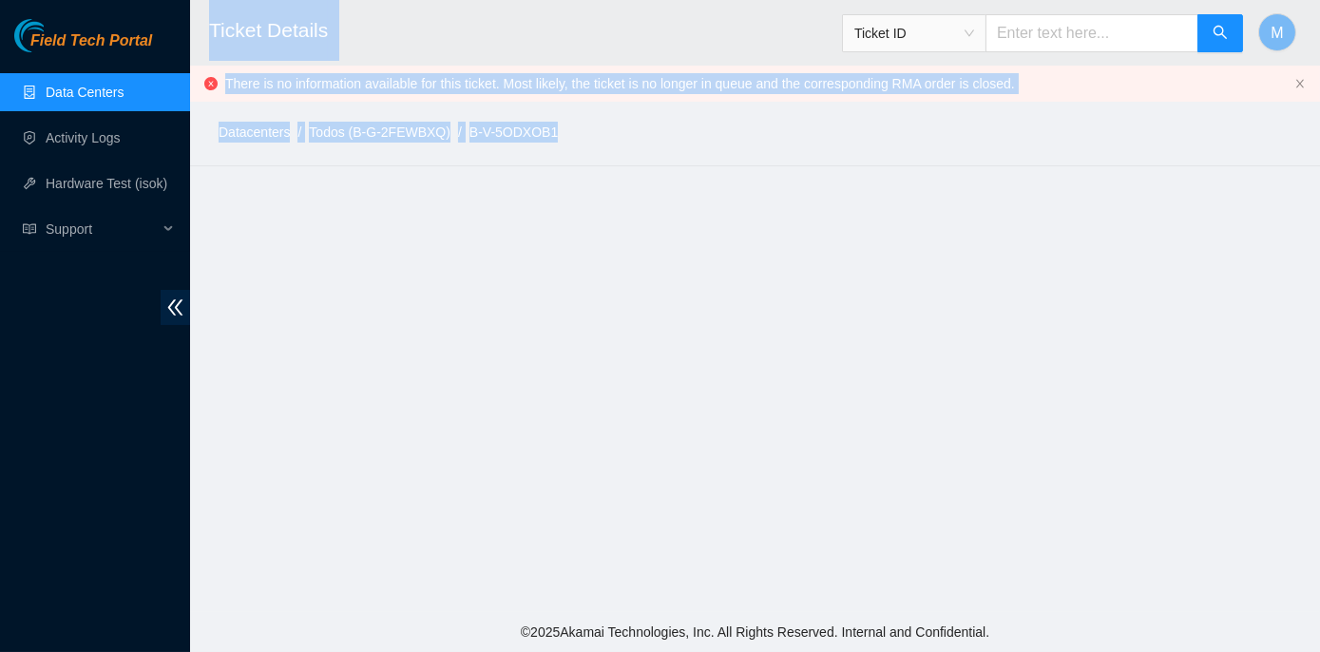
drag, startPoint x: 567, startPoint y: 134, endPoint x: 211, endPoint y: 32, distance: 370.5
click at [211, 32] on main "Ticket Details Ticket ID M There is no information available for this ticket. M…" at bounding box center [755, 306] width 1130 height 612
copy main "Ticket Details Ticket ID M There is no information available for this ticket. M…"
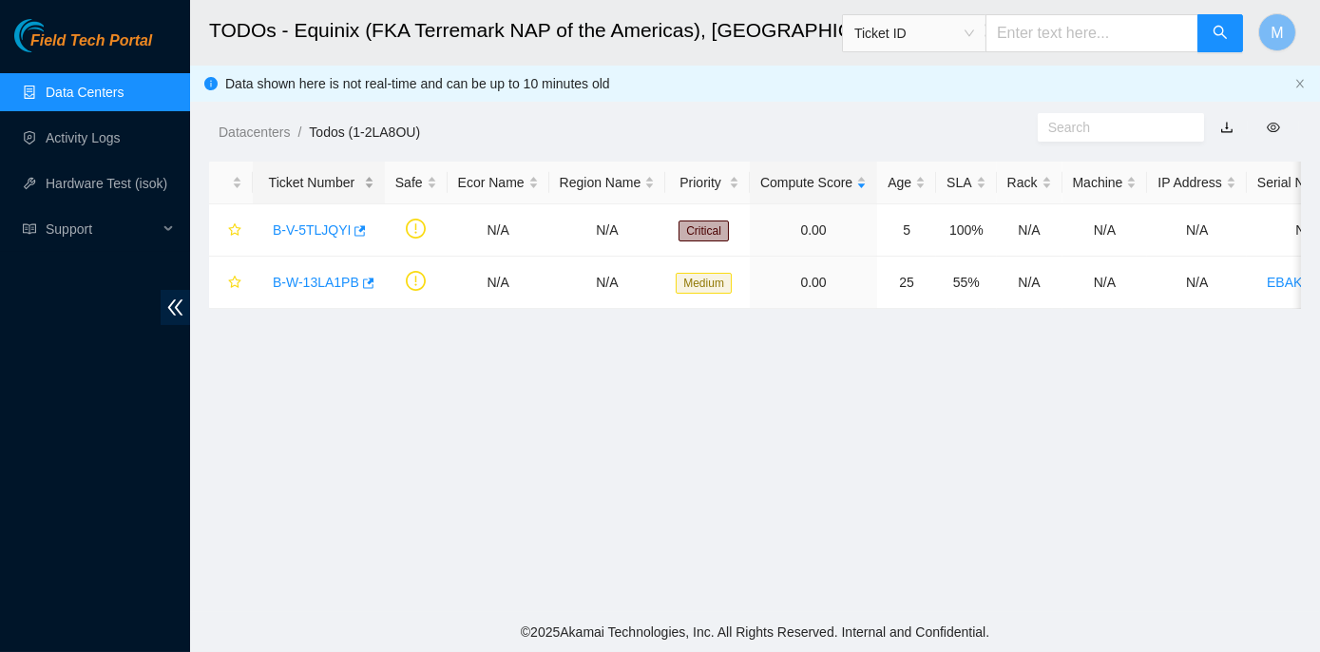
scroll to position [235, 0]
click at [105, 88] on link "Data Centers" at bounding box center [85, 92] width 78 height 15
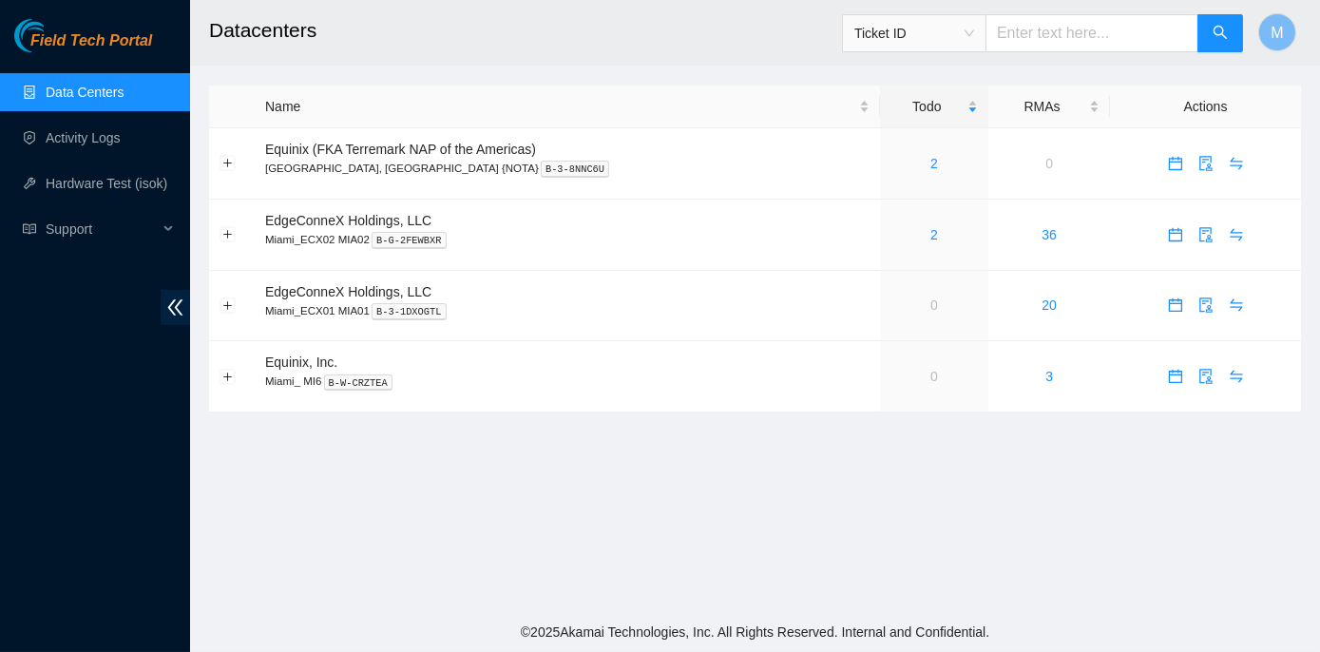
click at [974, 29] on span "Ticket ID" at bounding box center [914, 33] width 120 height 29
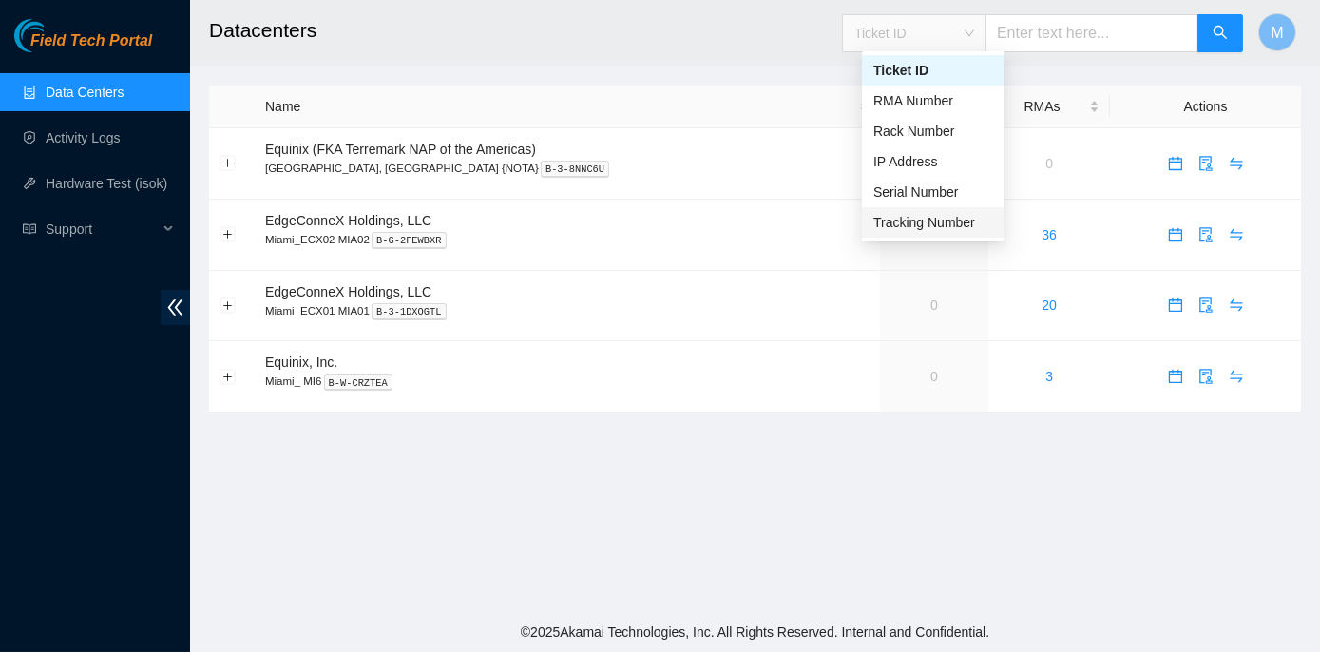
click at [969, 222] on div "Tracking Number" at bounding box center [933, 222] width 120 height 21
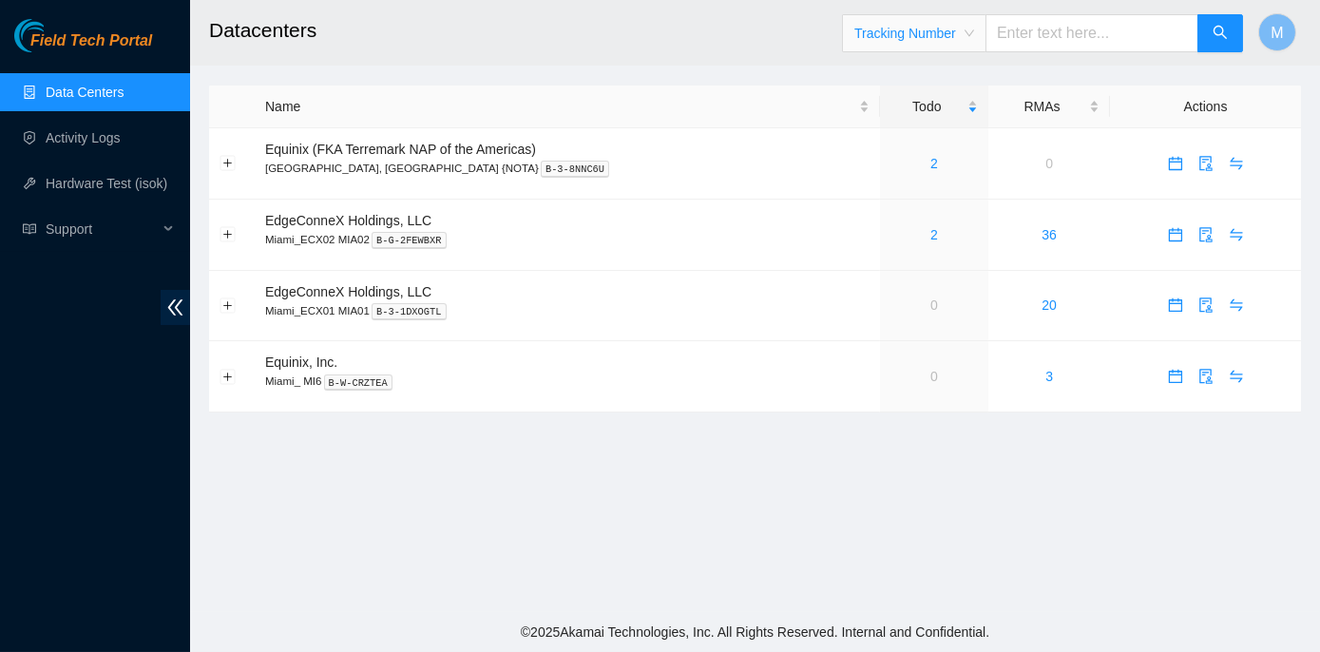
click at [1035, 37] on input "text" at bounding box center [1091, 33] width 213 height 38
paste input "463470035637"
type input "463470035637"
click at [1224, 29] on icon "search" at bounding box center [1219, 32] width 15 height 15
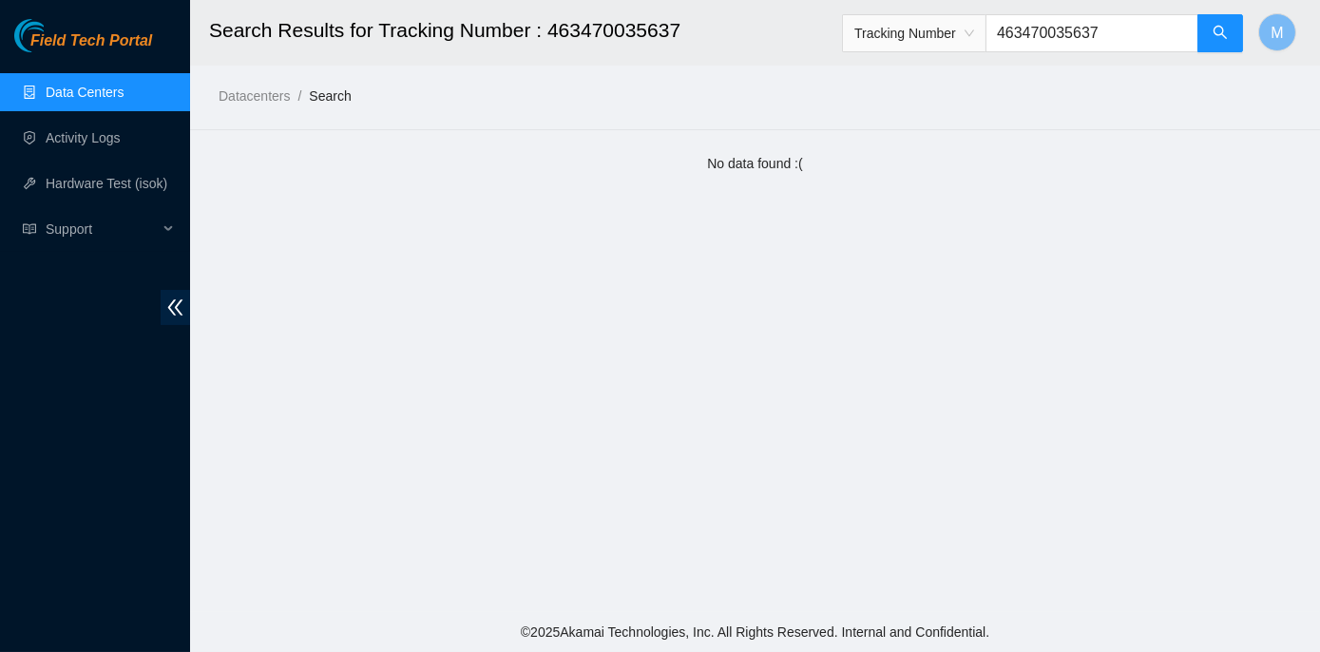
click at [73, 91] on link "Data Centers" at bounding box center [85, 92] width 78 height 15
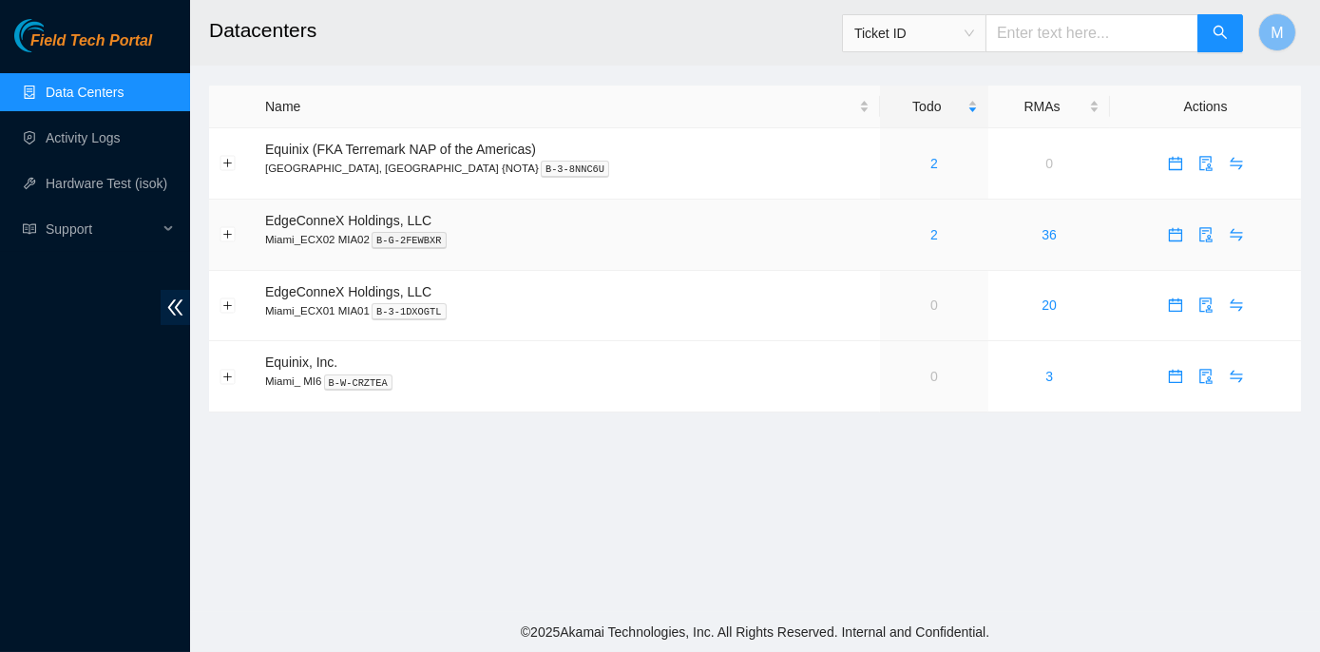
click at [890, 230] on div "2" at bounding box center [934, 234] width 88 height 21
click at [930, 235] on link "2" at bounding box center [934, 234] width 8 height 15
